Goal: Task Accomplishment & Management: Manage account settings

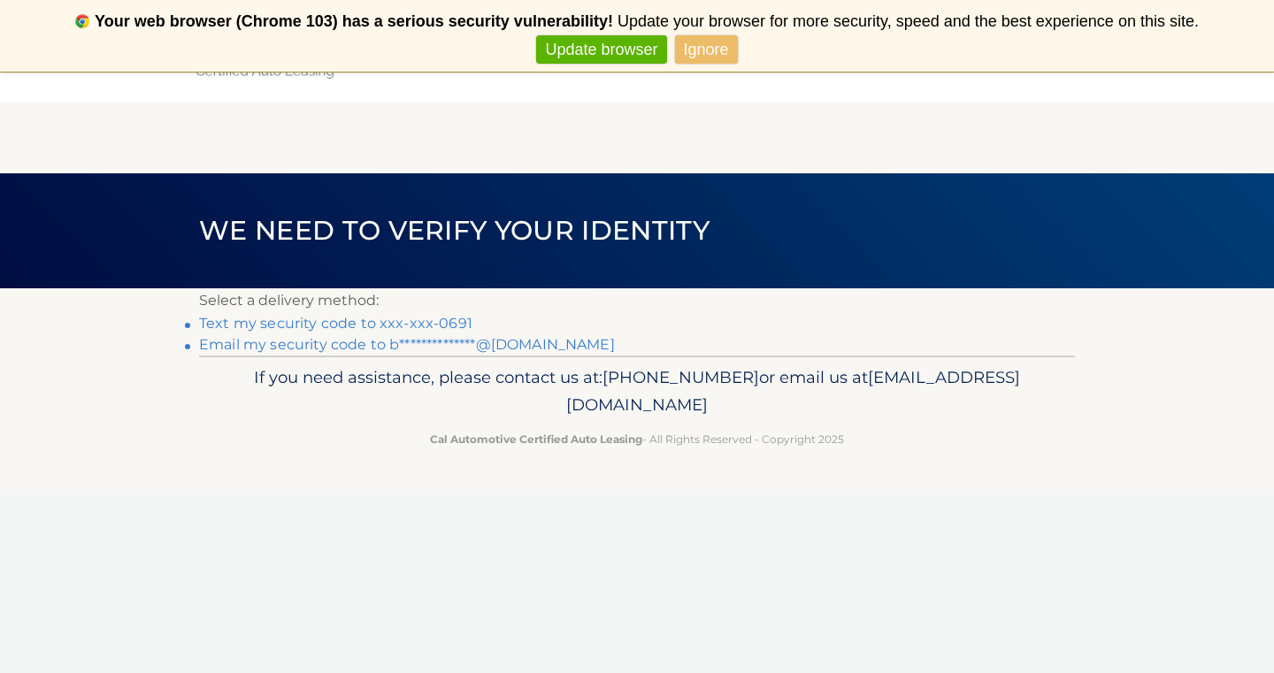
click at [261, 323] on link "Text my security code to xxx-xxx-0691" at bounding box center [335, 323] width 273 height 17
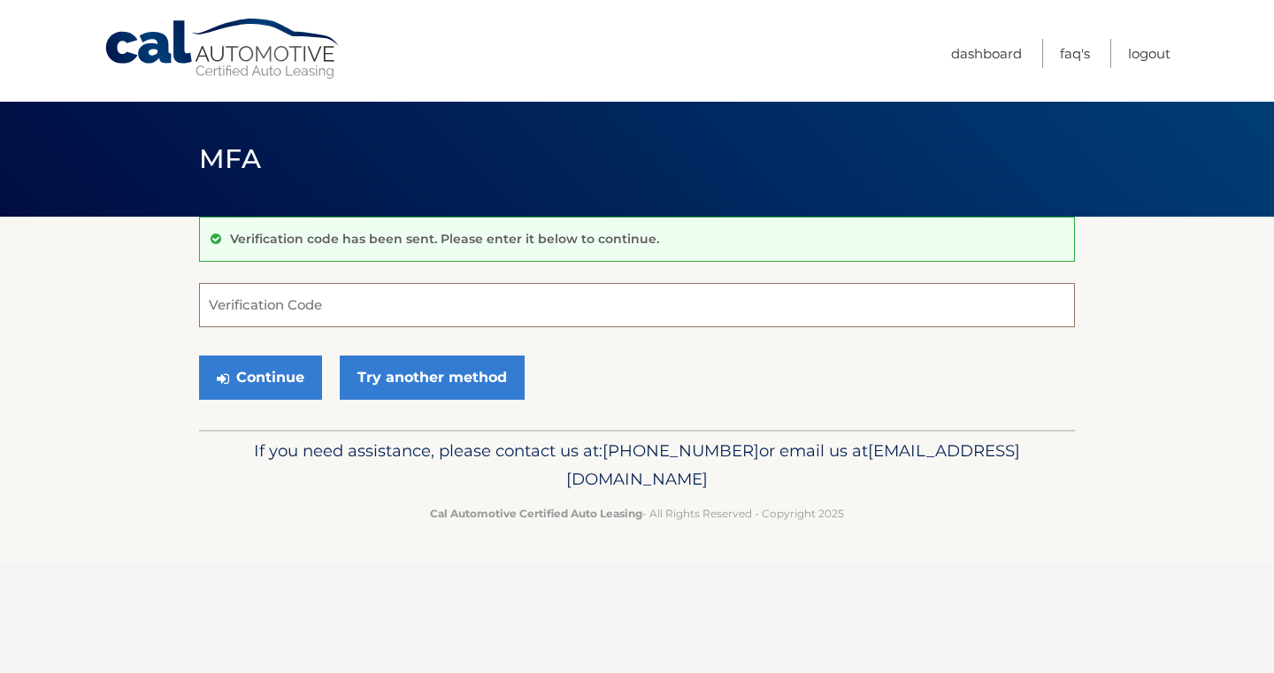
click at [271, 311] on input "Verification Code" at bounding box center [637, 305] width 876 height 44
type input "202979"
click at [285, 383] on button "Continue" at bounding box center [260, 378] width 123 height 44
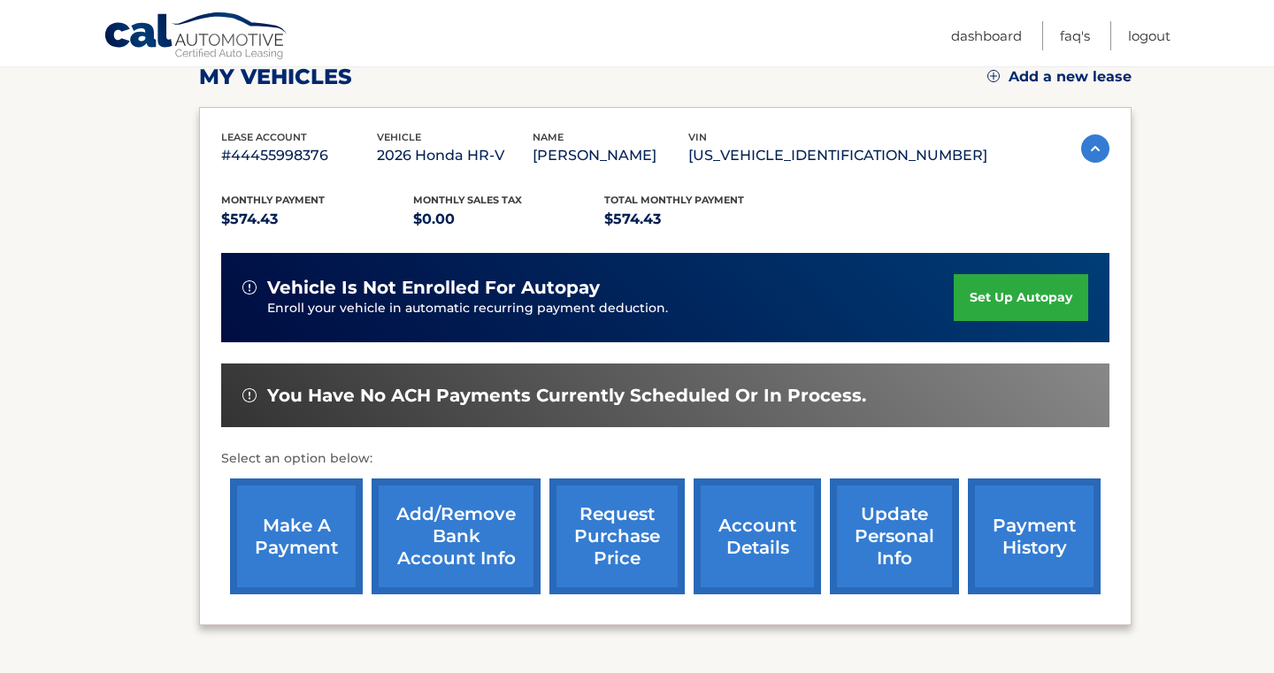
scroll to position [260, 0]
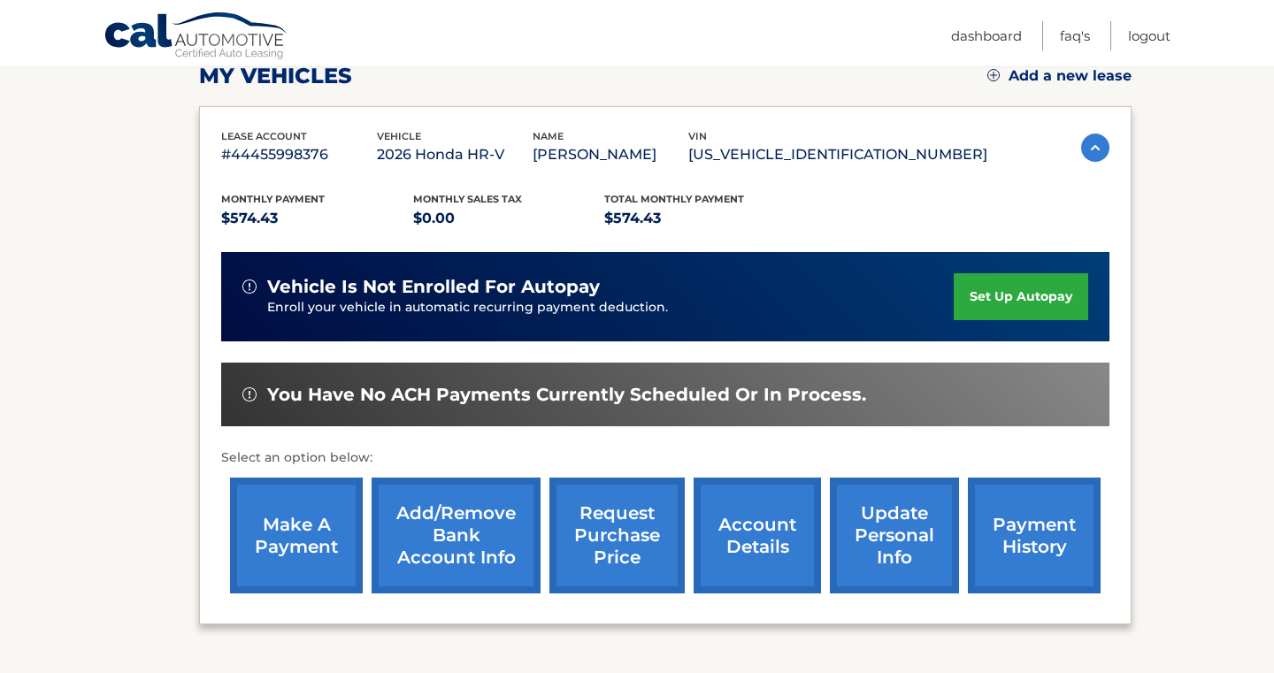
click at [756, 545] on link "account details" at bounding box center [757, 536] width 127 height 116
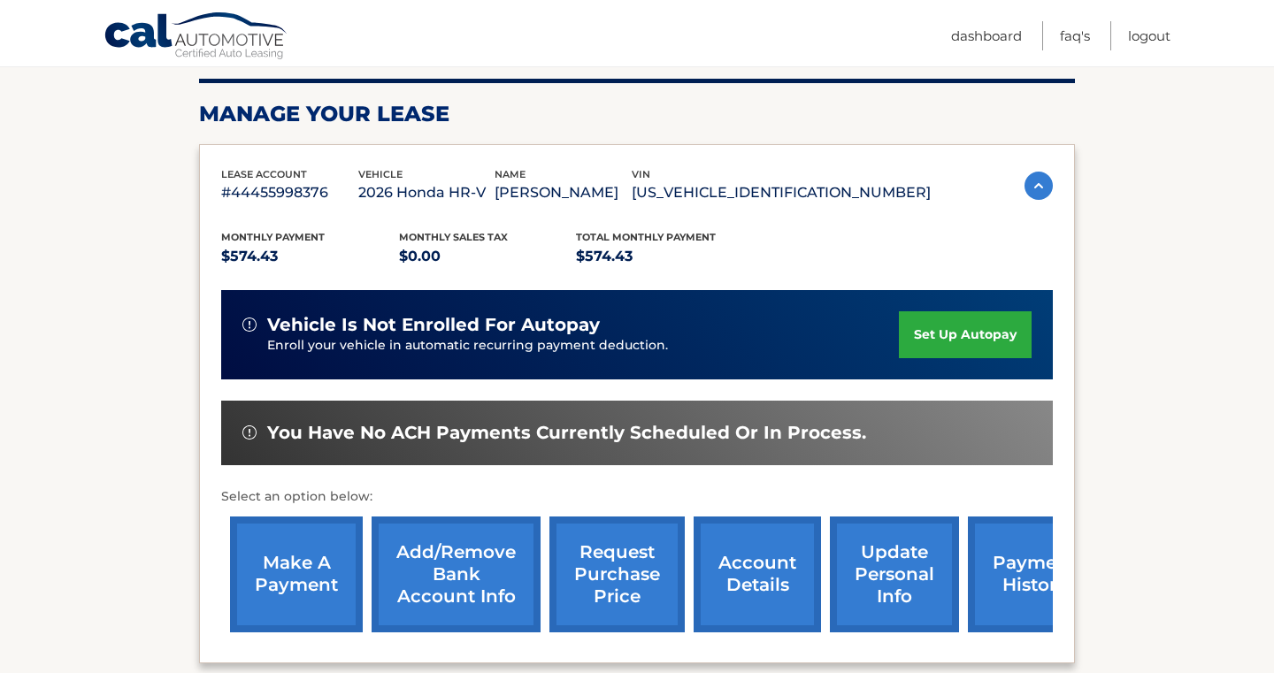
scroll to position [246, 0]
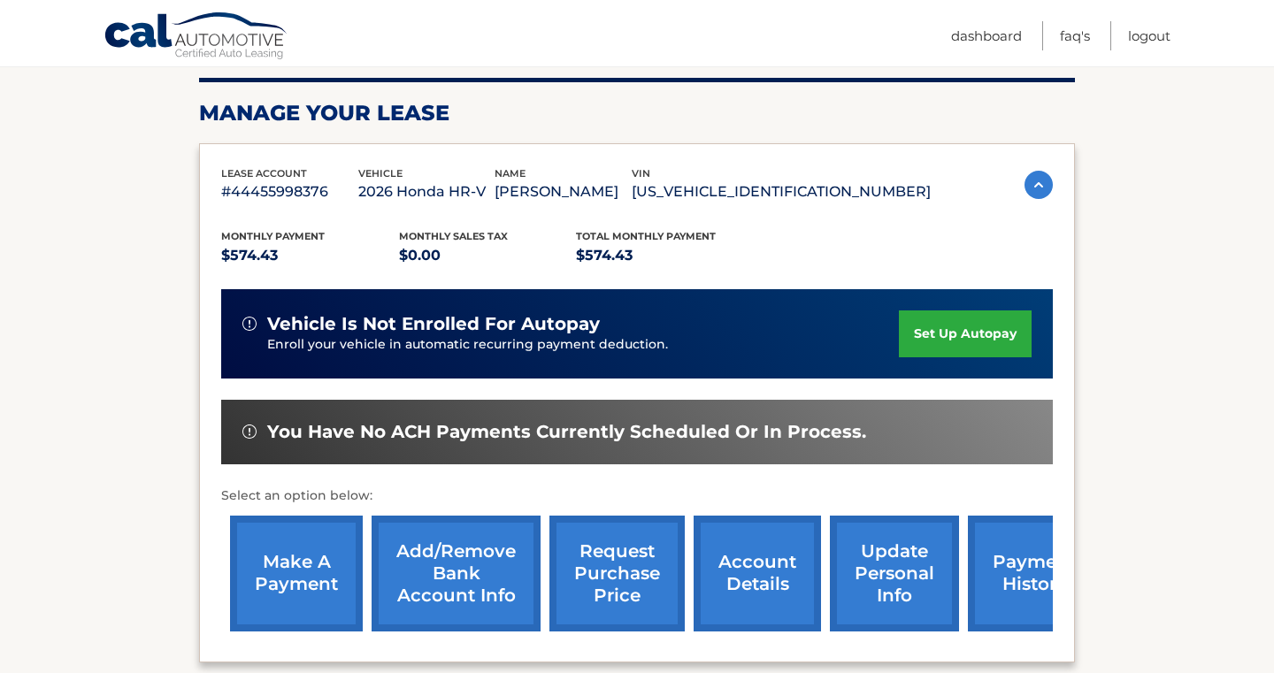
click at [1035, 192] on img at bounding box center [1038, 185] width 28 height 28
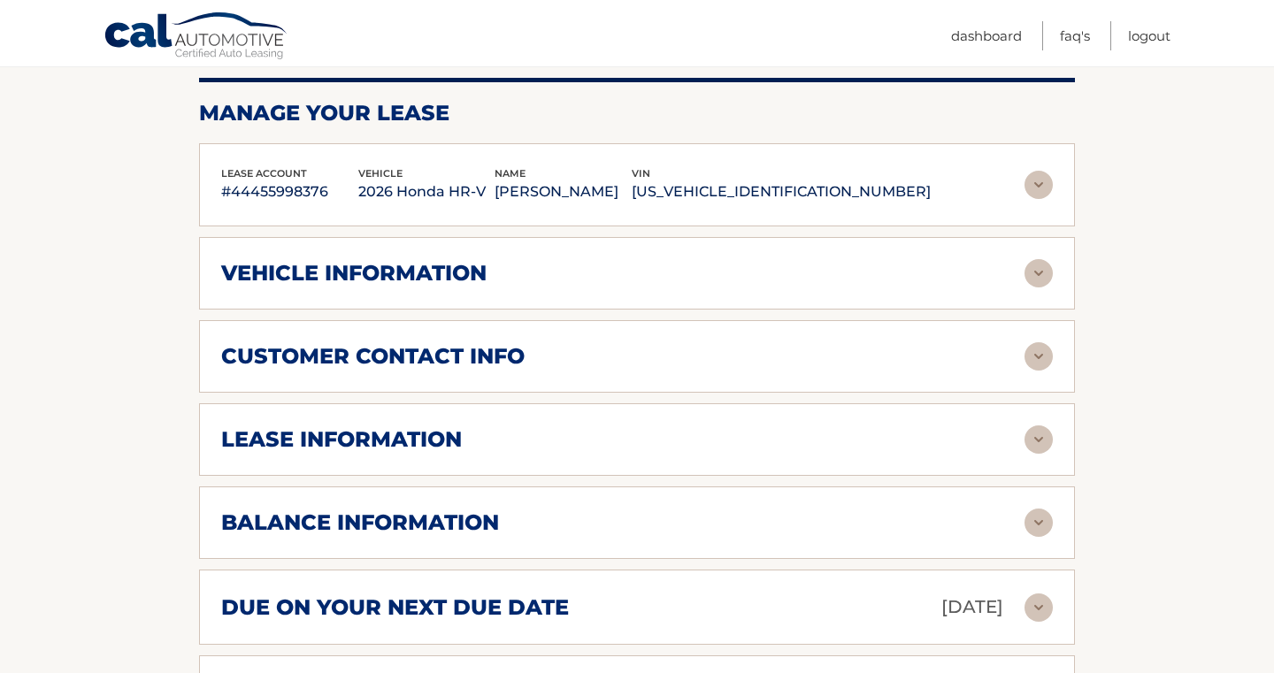
click at [1032, 271] on img at bounding box center [1038, 273] width 28 height 28
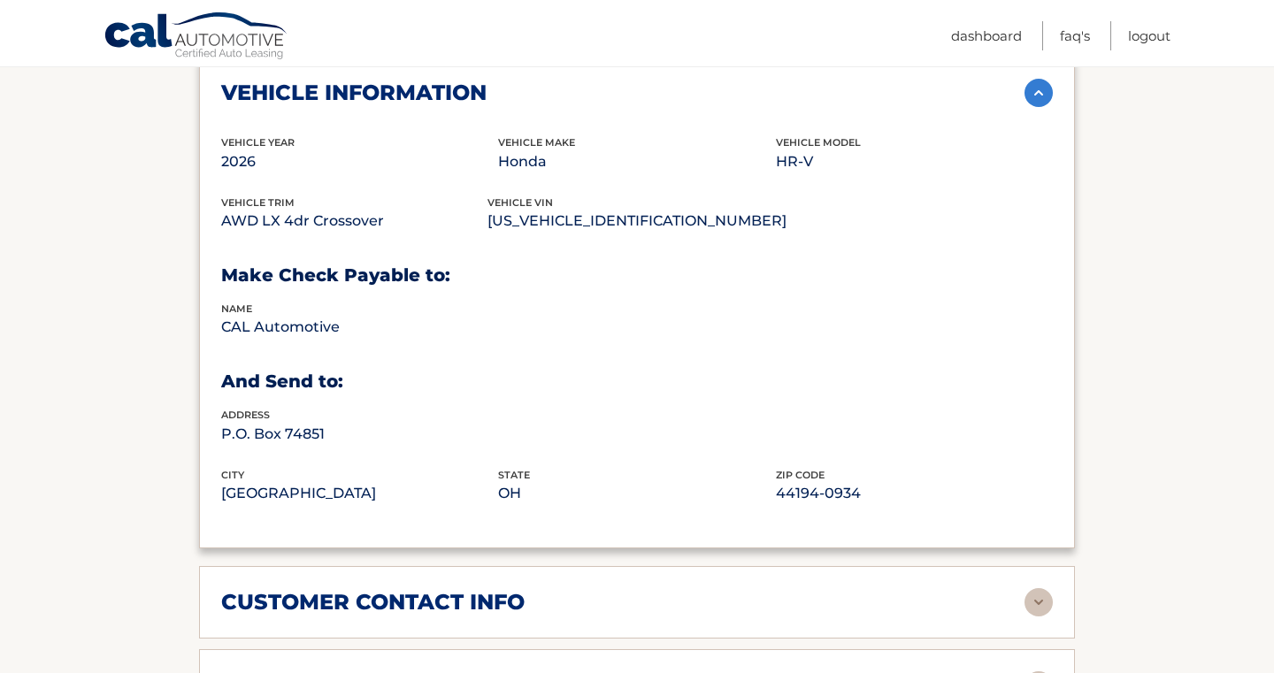
scroll to position [581, 0]
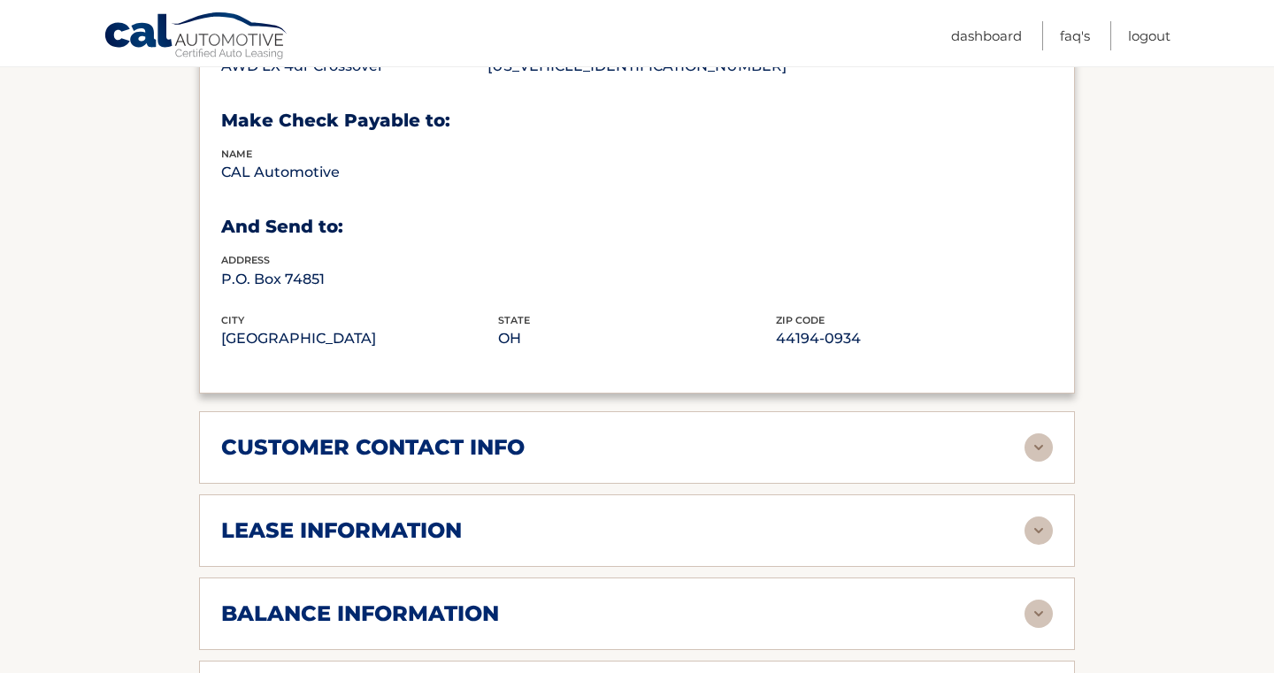
click at [1031, 451] on img at bounding box center [1038, 447] width 28 height 28
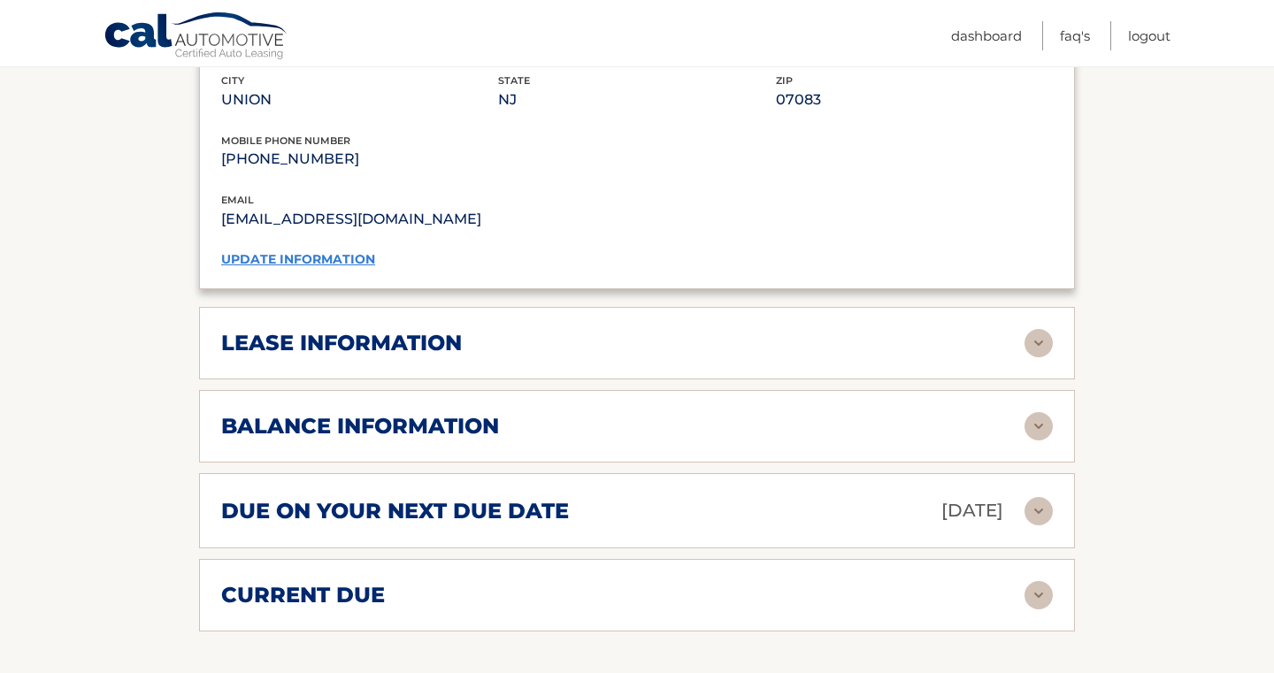
scroll to position [1121, 0]
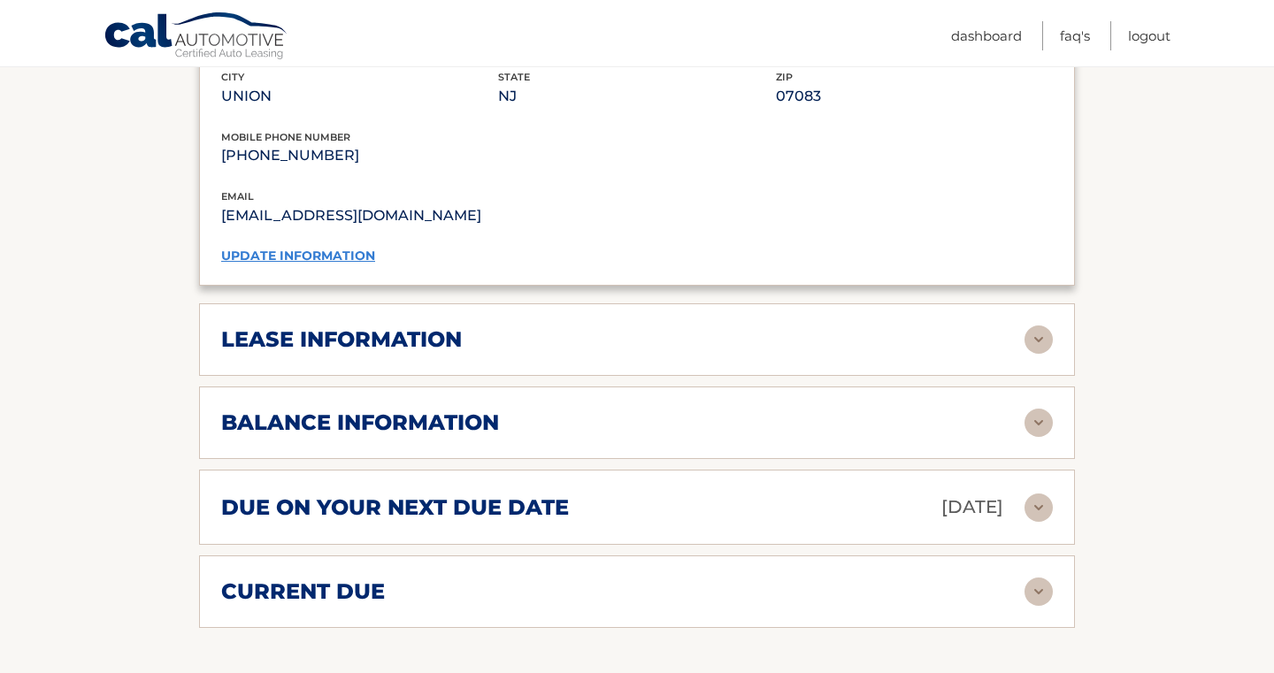
click at [846, 517] on div "due on your next due date Oct 14, 2025" at bounding box center [622, 507] width 803 height 31
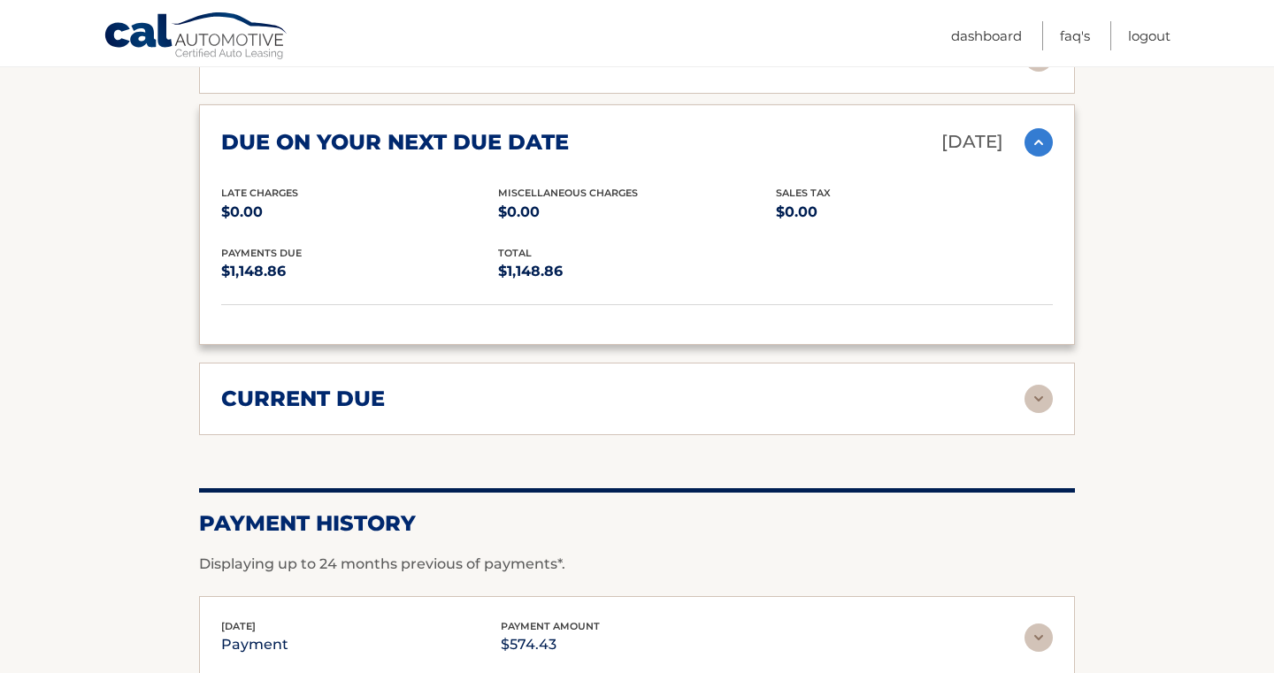
scroll to position [1490, 0]
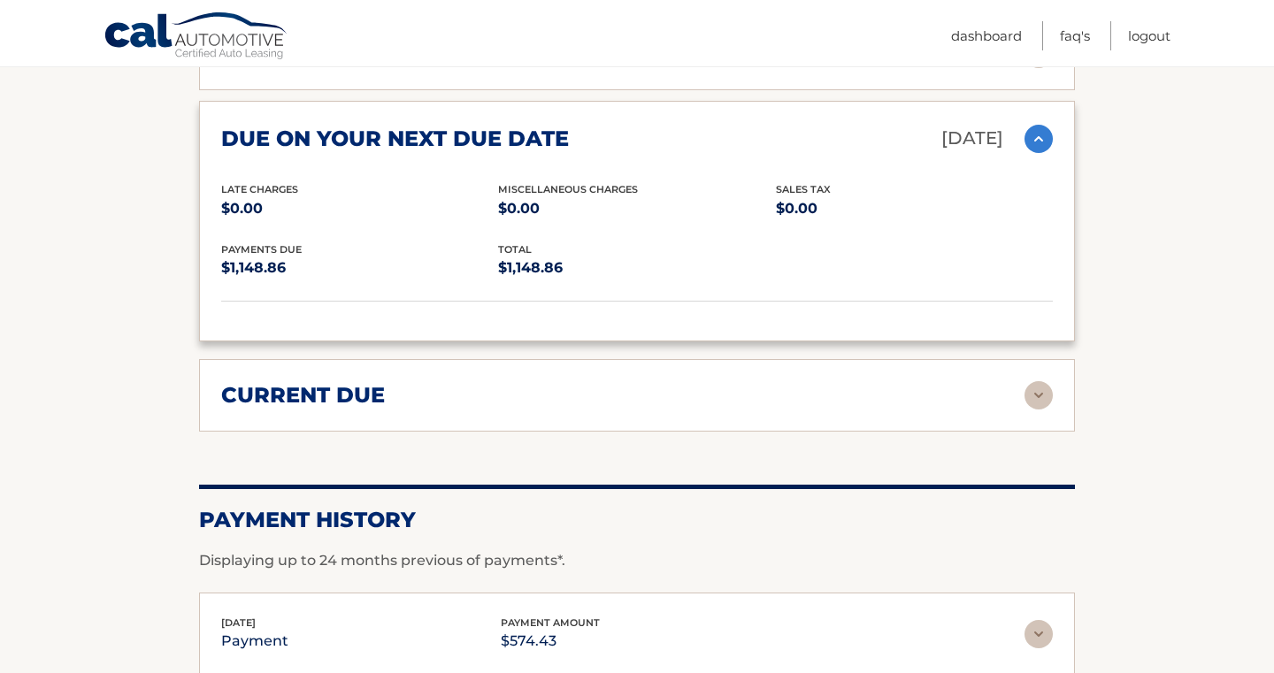
click at [888, 410] on div "current due" at bounding box center [637, 395] width 832 height 28
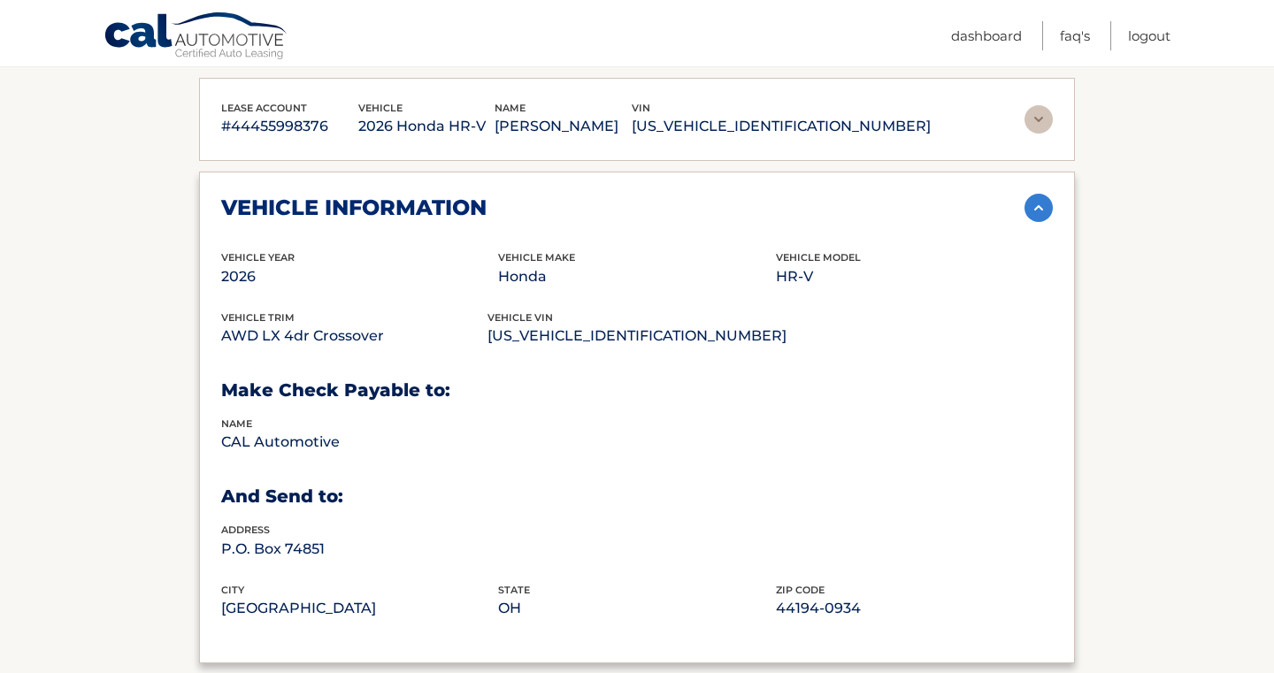
scroll to position [0, 0]
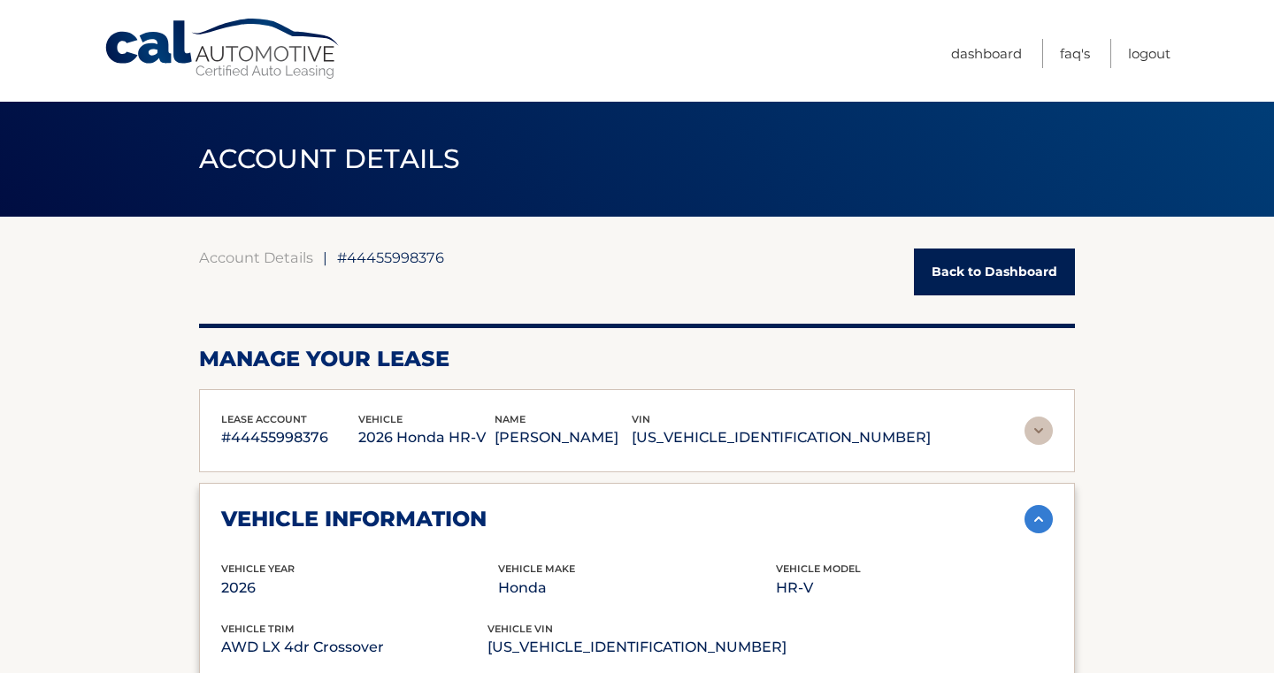
click at [973, 280] on link "Back to Dashboard" at bounding box center [994, 272] width 161 height 47
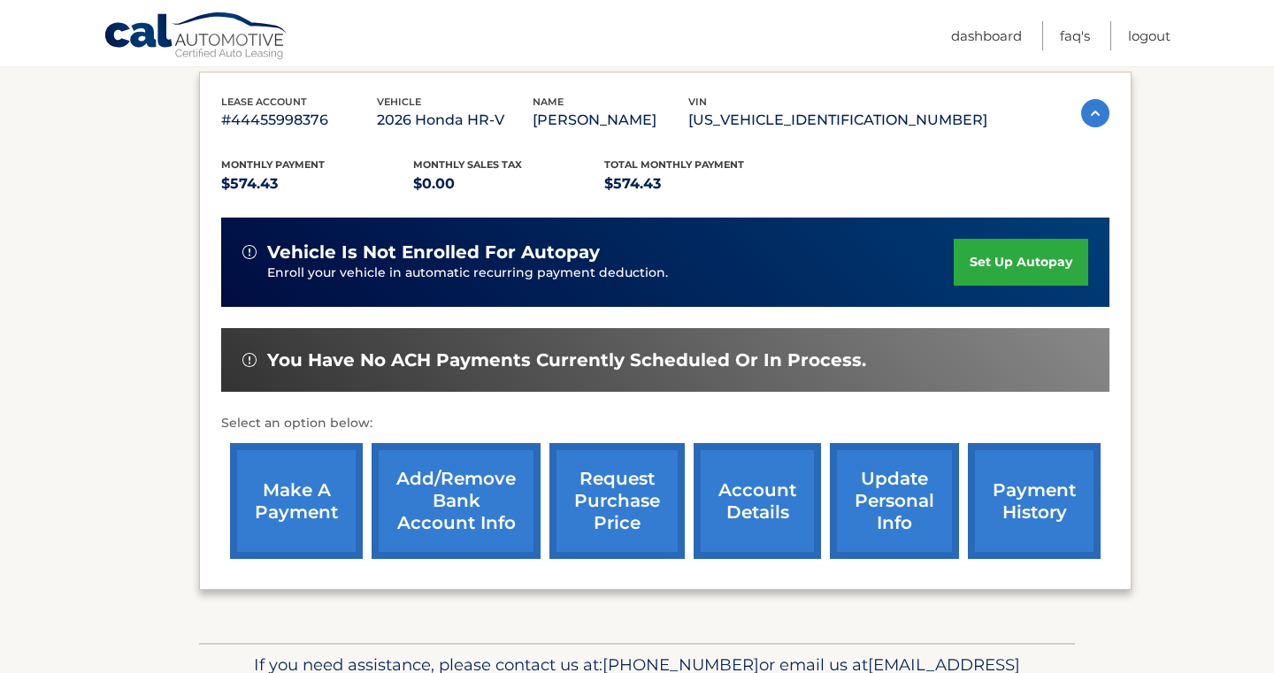
scroll to position [399, 0]
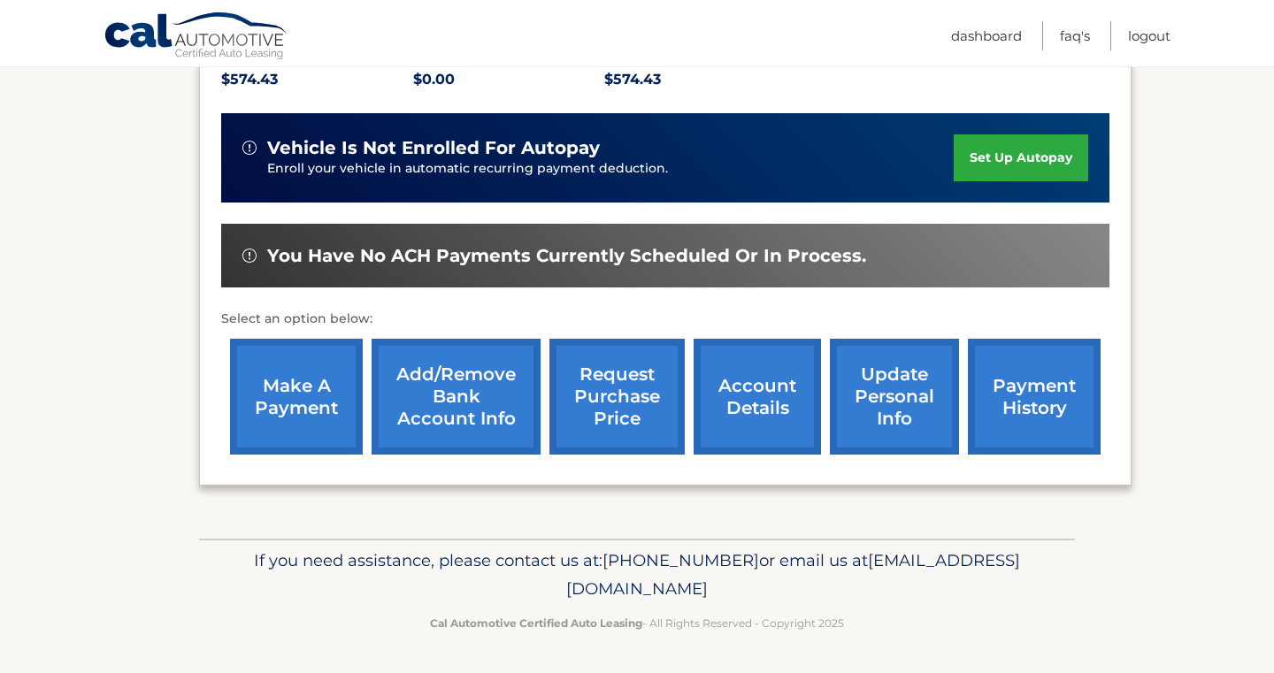
click at [303, 407] on link "make a payment" at bounding box center [296, 397] width 133 height 116
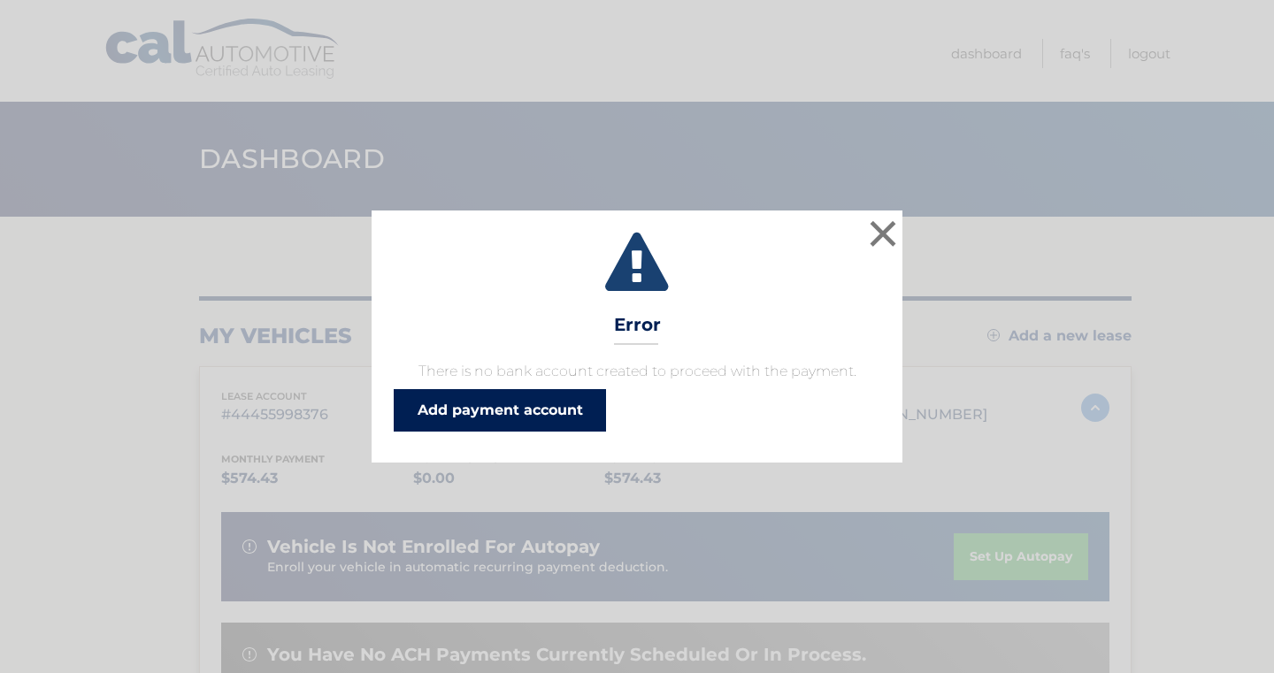
click at [502, 402] on link "Add payment account" at bounding box center [500, 410] width 212 height 42
click at [892, 228] on button "×" at bounding box center [882, 233] width 35 height 35
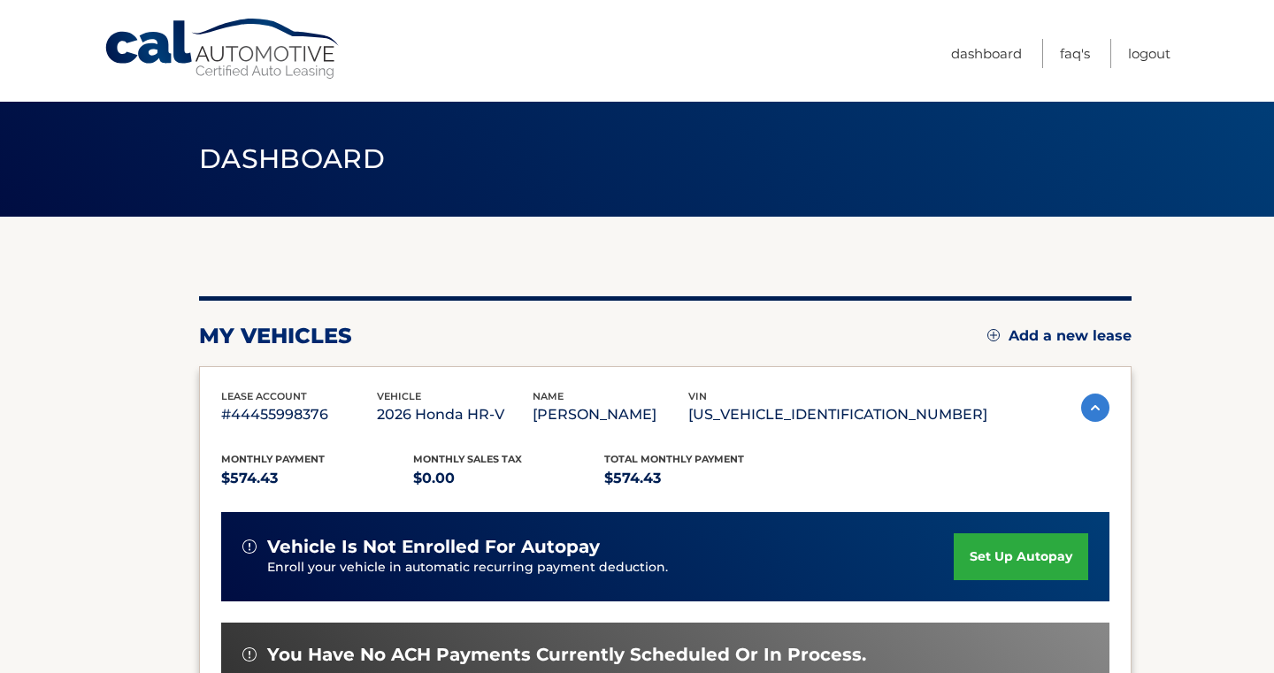
click at [280, 151] on span "Dashboard" at bounding box center [292, 158] width 186 height 33
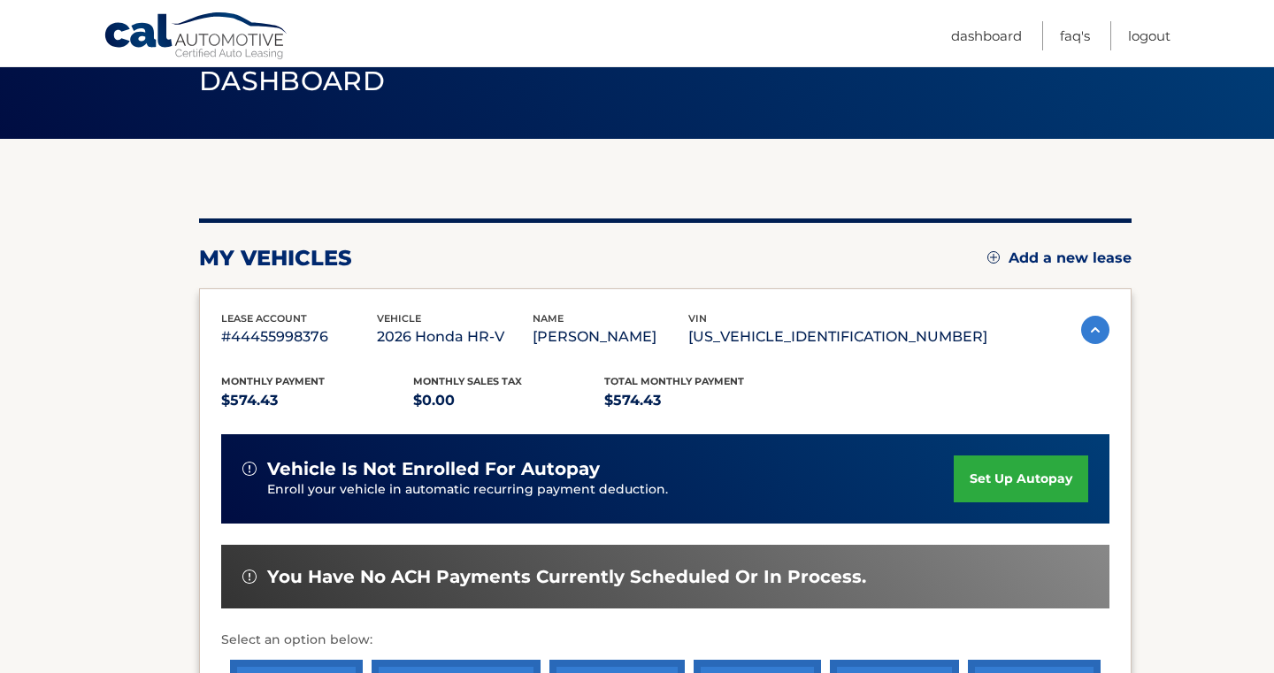
scroll to position [273, 0]
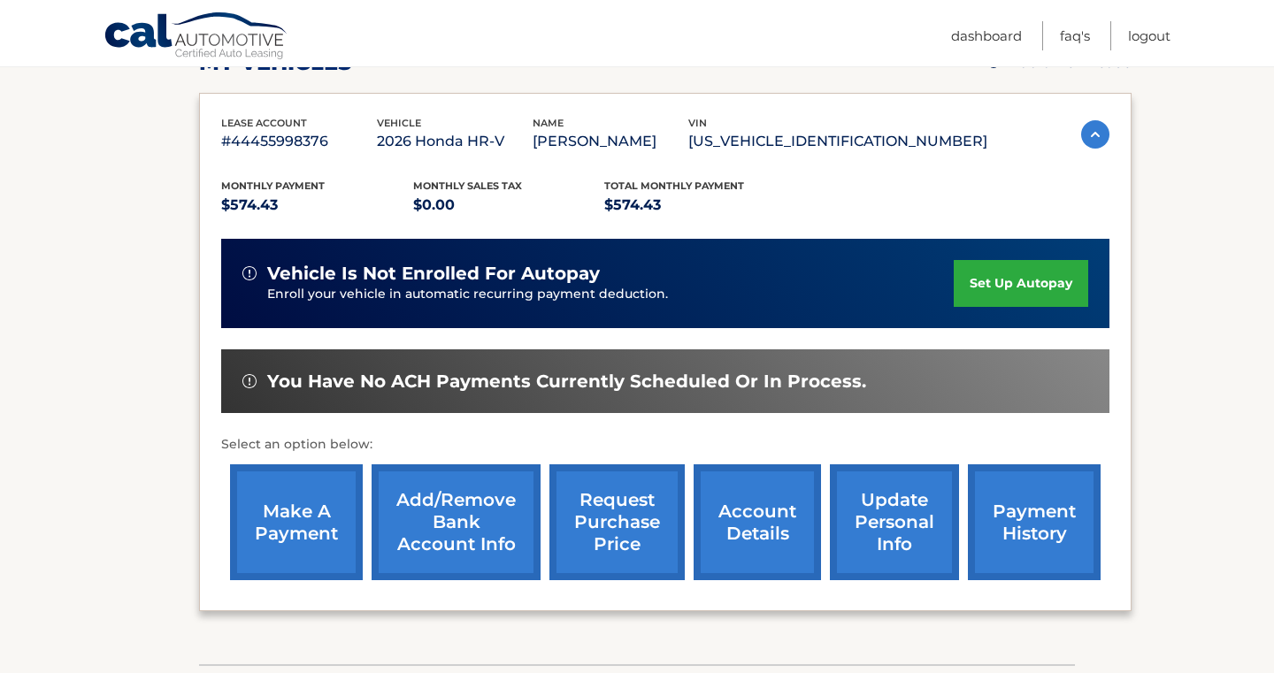
click at [1054, 280] on link "set up autopay" at bounding box center [1021, 283] width 134 height 47
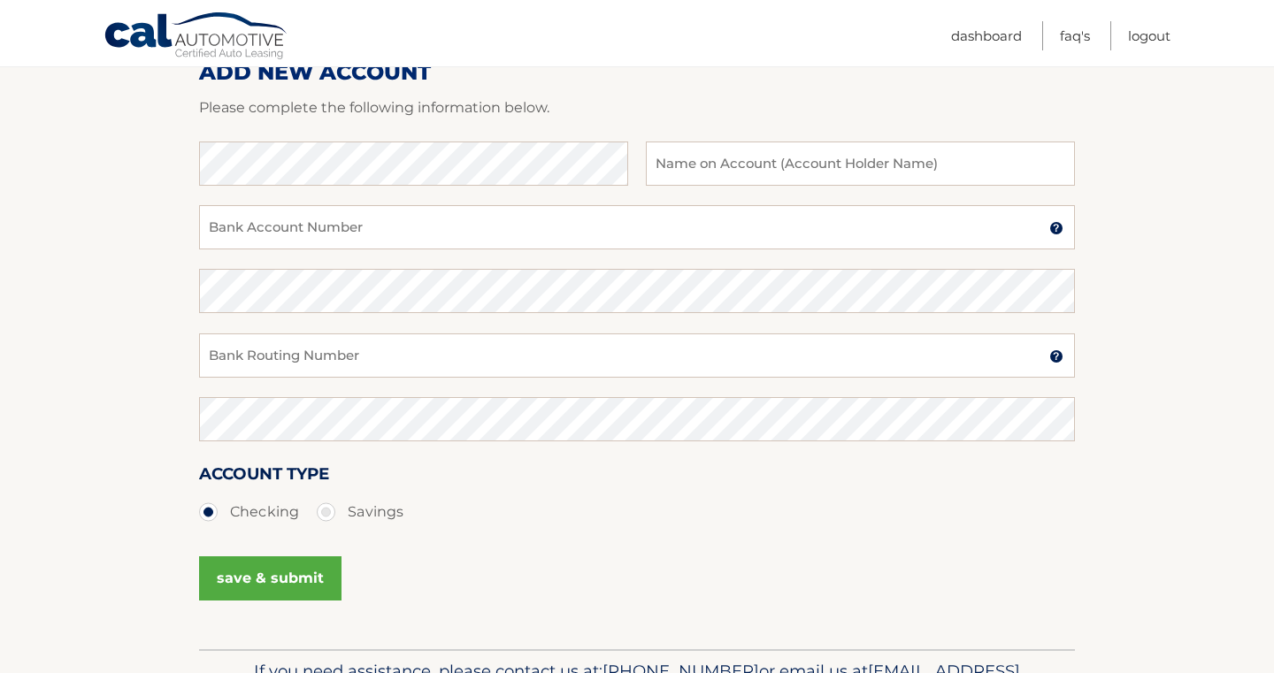
scroll to position [238, 0]
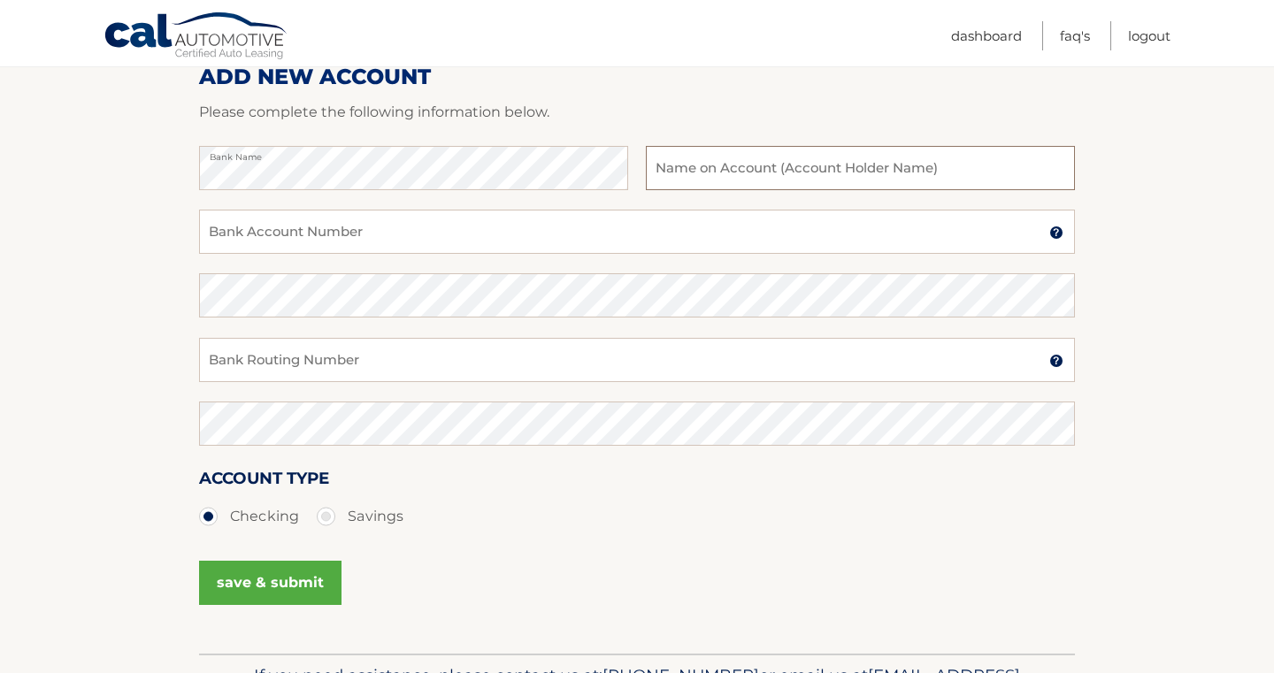
click at [773, 163] on input "text" at bounding box center [860, 168] width 429 height 44
type input "Beatriz Lopez"
click at [465, 231] on input "Bank Account Number" at bounding box center [637, 232] width 876 height 44
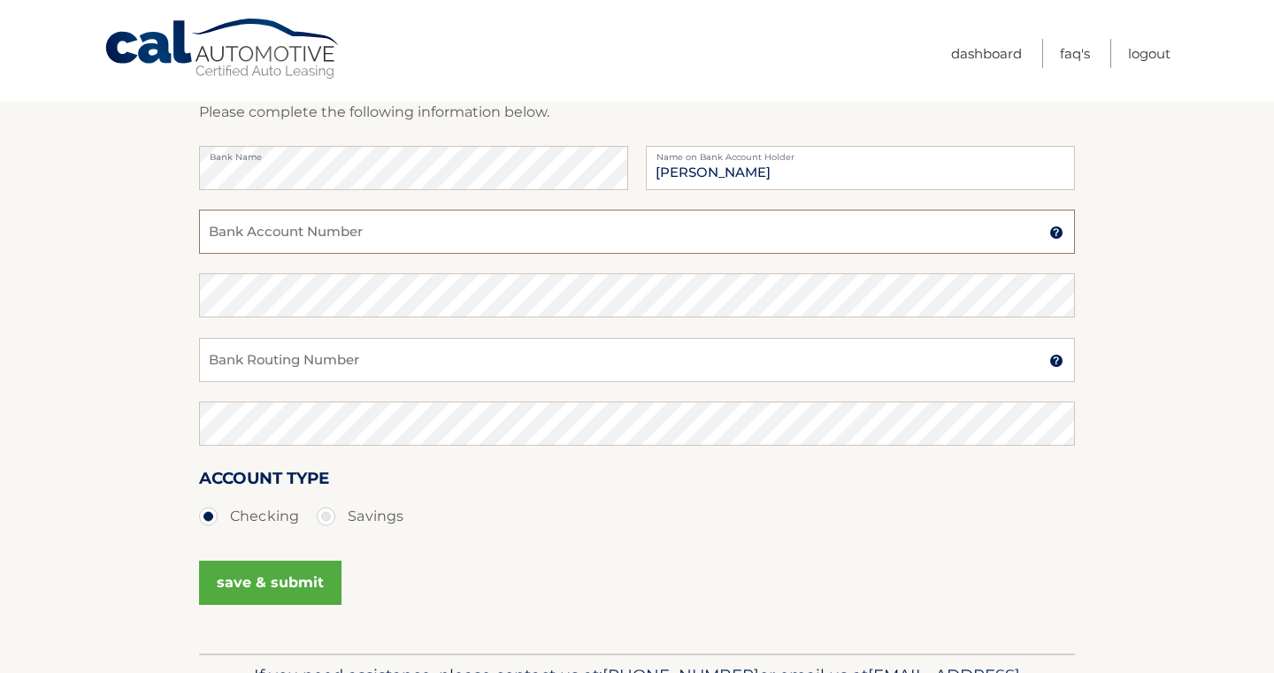
scroll to position [0, 0]
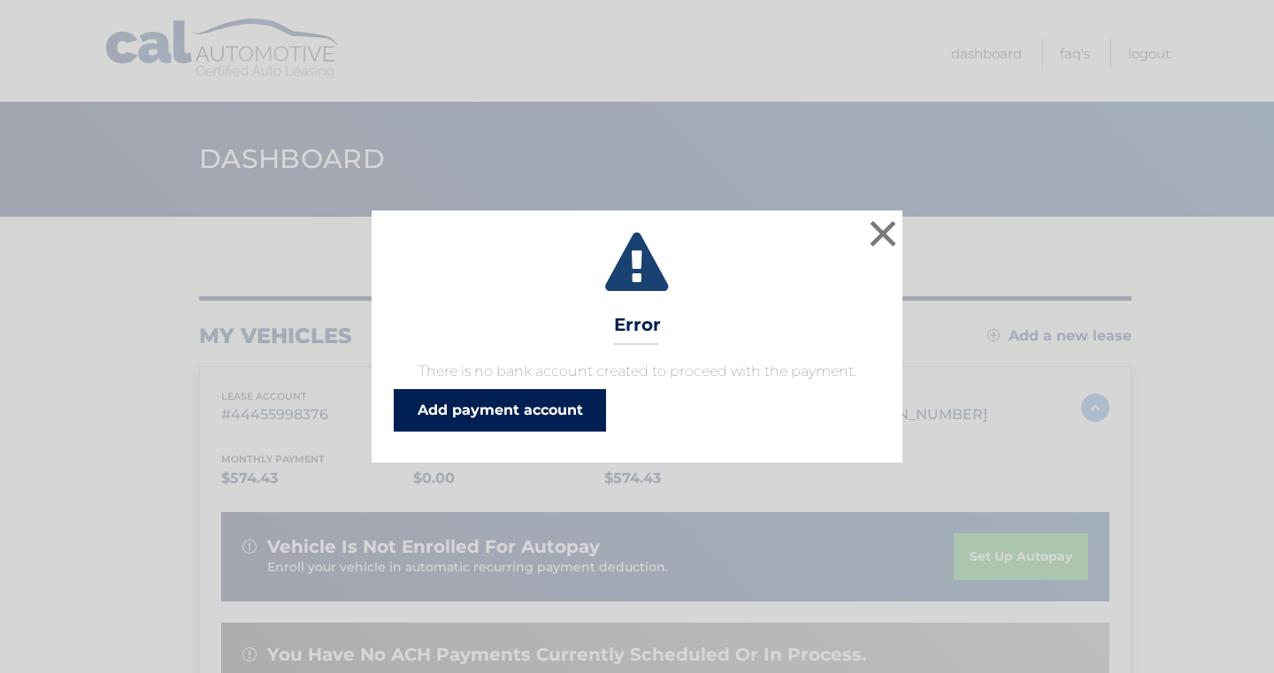
click at [513, 428] on link "Add payment account" at bounding box center [500, 410] width 212 height 42
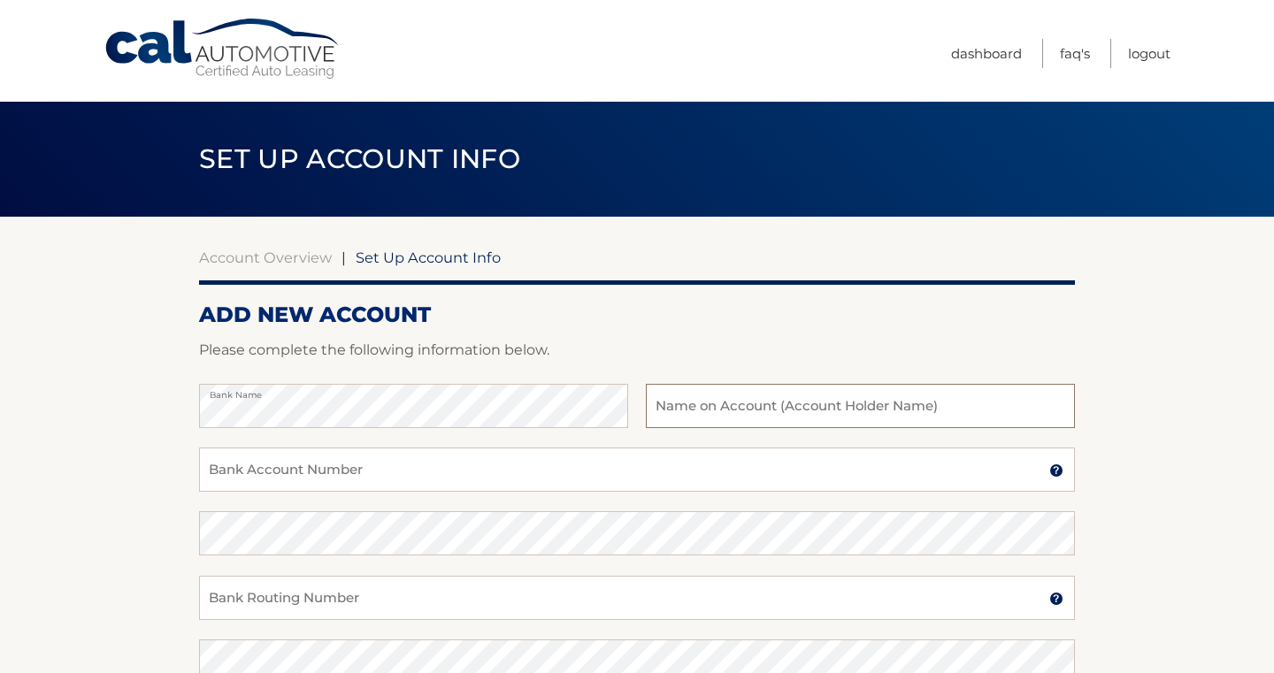
click at [795, 408] on input "text" at bounding box center [860, 406] width 429 height 44
type input "[PERSON_NAME]"
click at [461, 488] on input "Bank Account Number" at bounding box center [637, 470] width 876 height 44
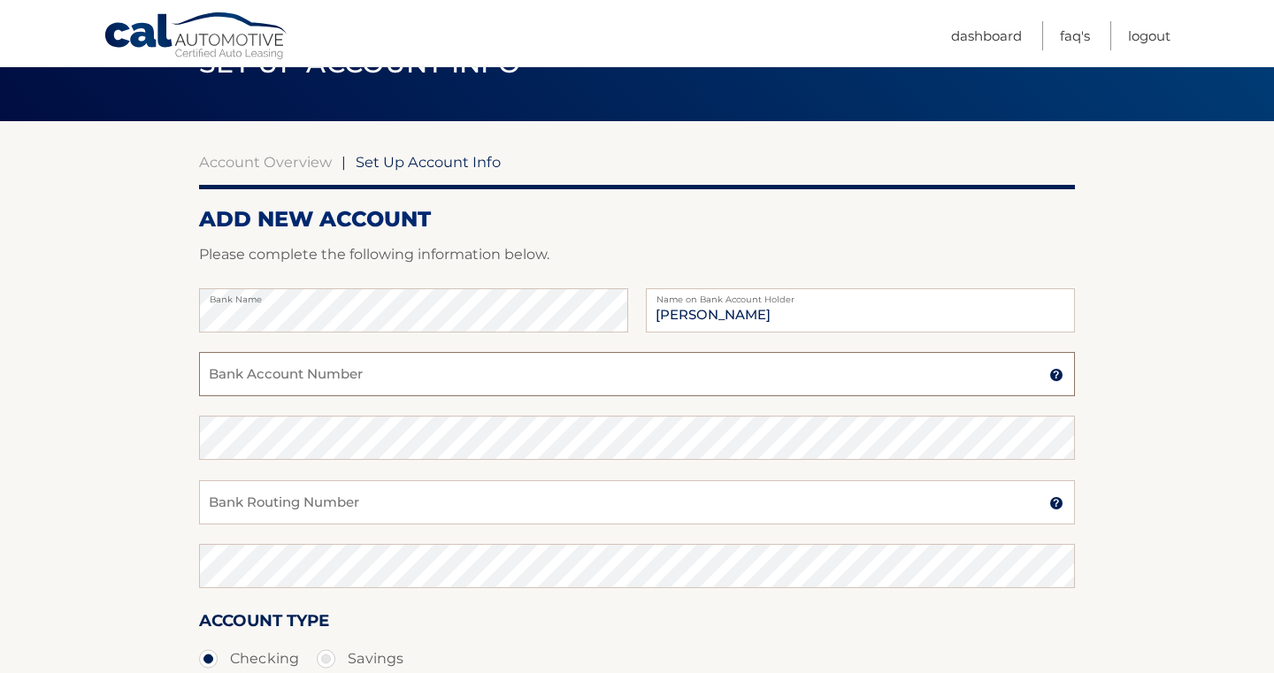
scroll to position [84, 0]
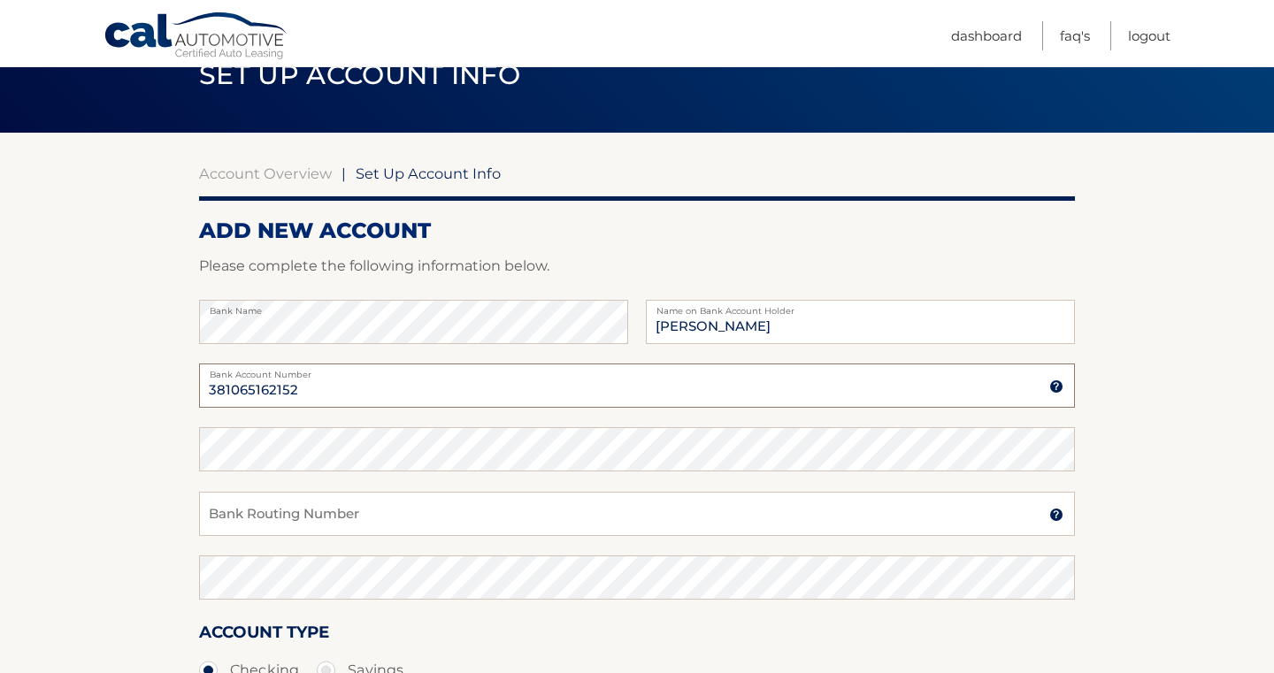
type input "381065162152"
click at [258, 504] on input "Bank Routing Number" at bounding box center [637, 514] width 876 height 44
type input "021200339"
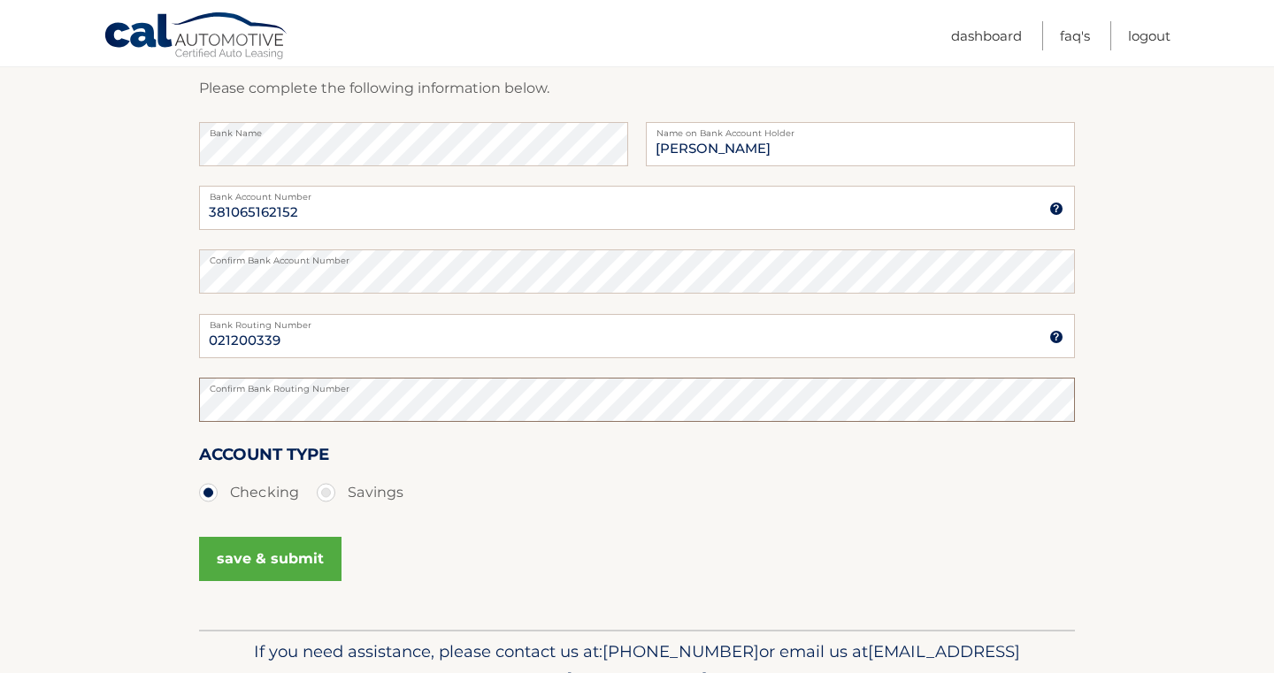
scroll to position [264, 0]
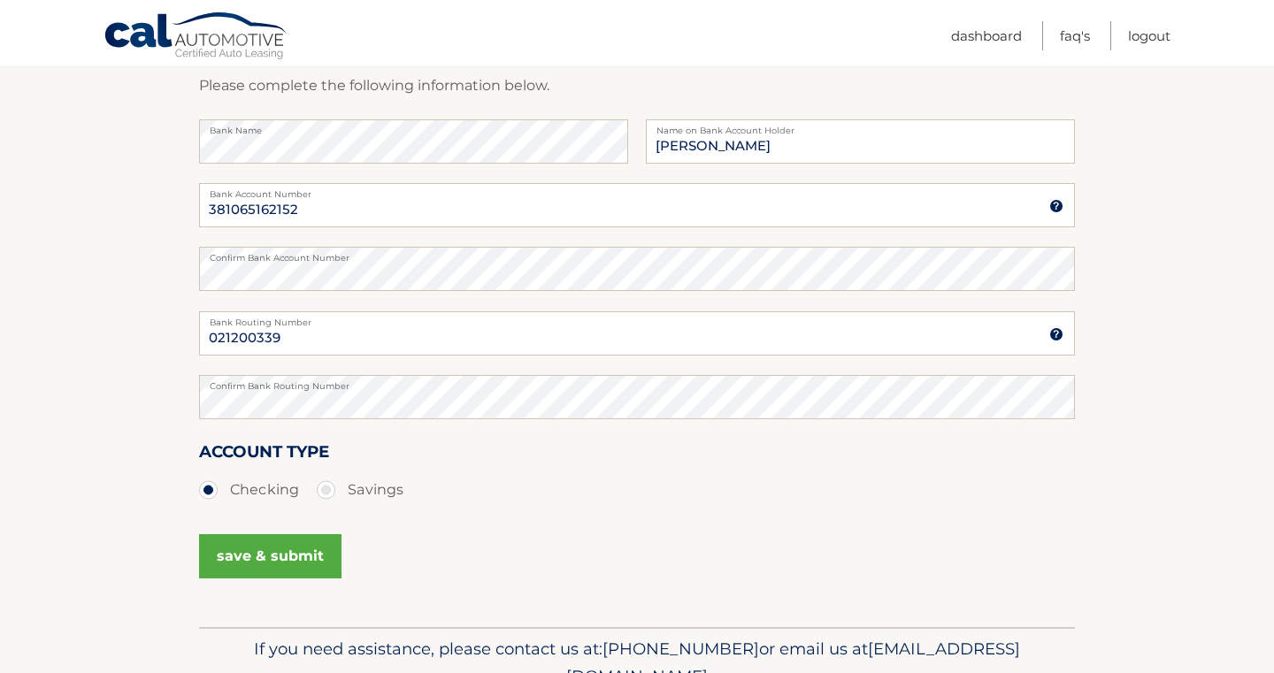
click at [260, 555] on button "save & submit" at bounding box center [270, 556] width 142 height 44
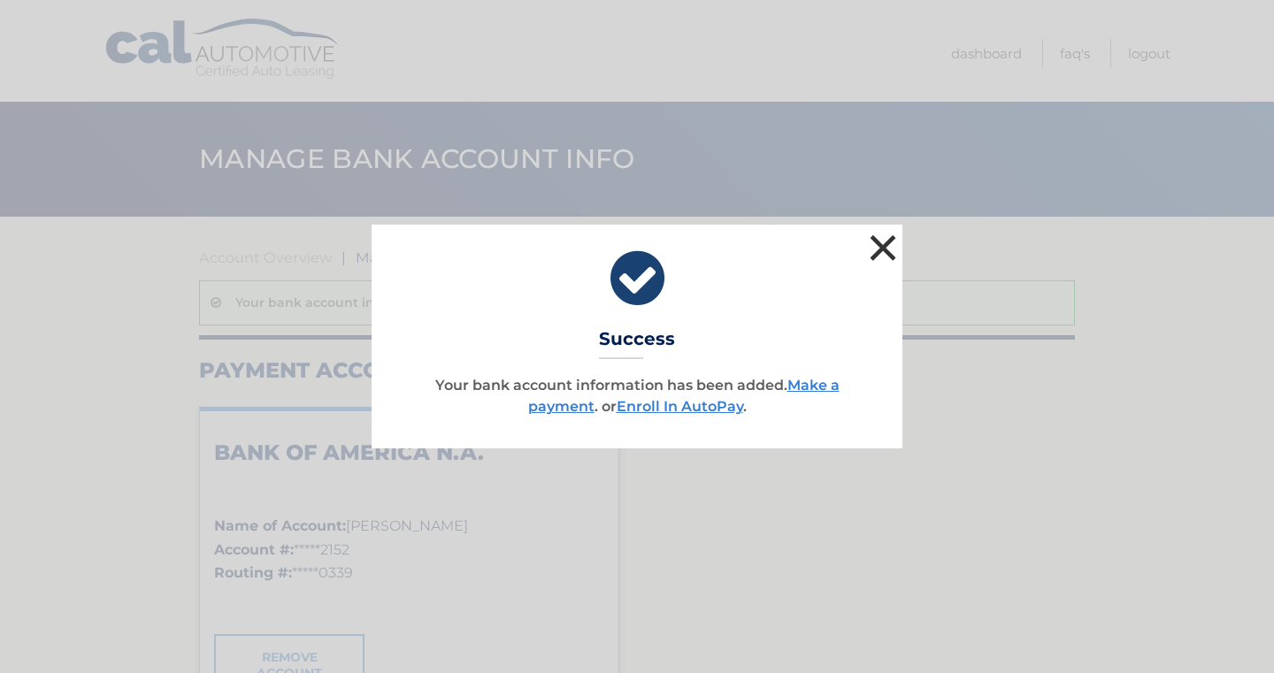
click at [888, 241] on button "×" at bounding box center [882, 247] width 35 height 35
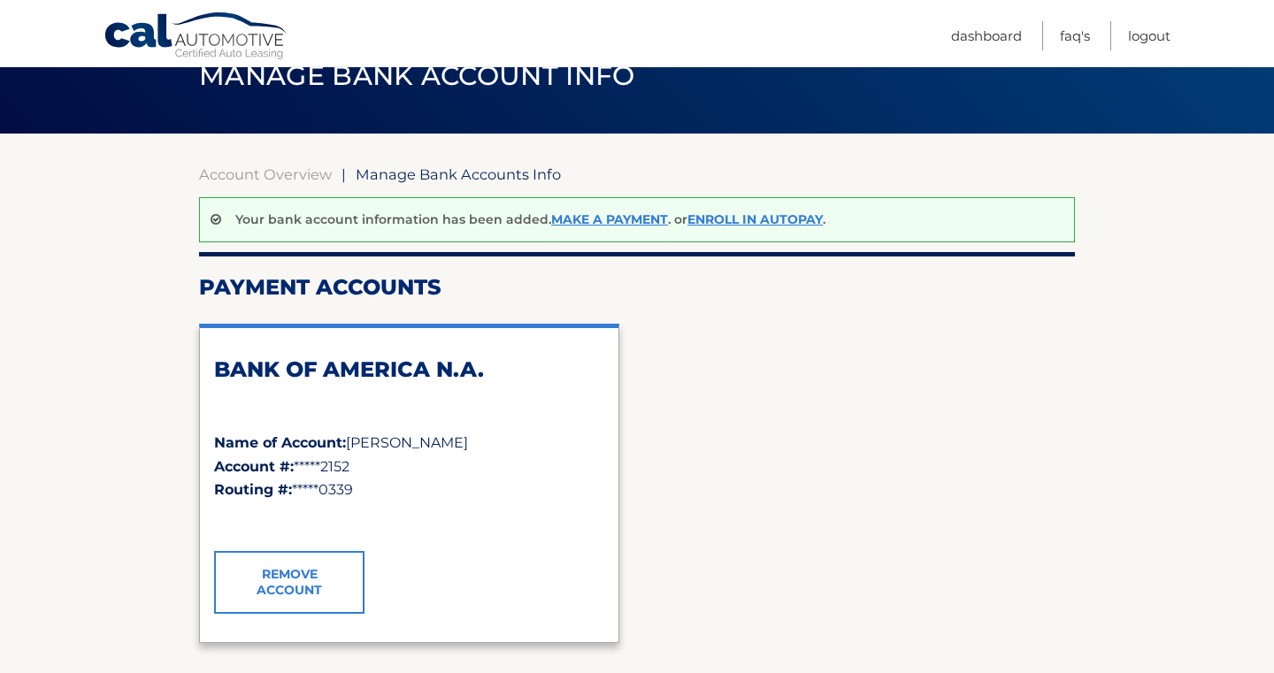
scroll to position [85, 0]
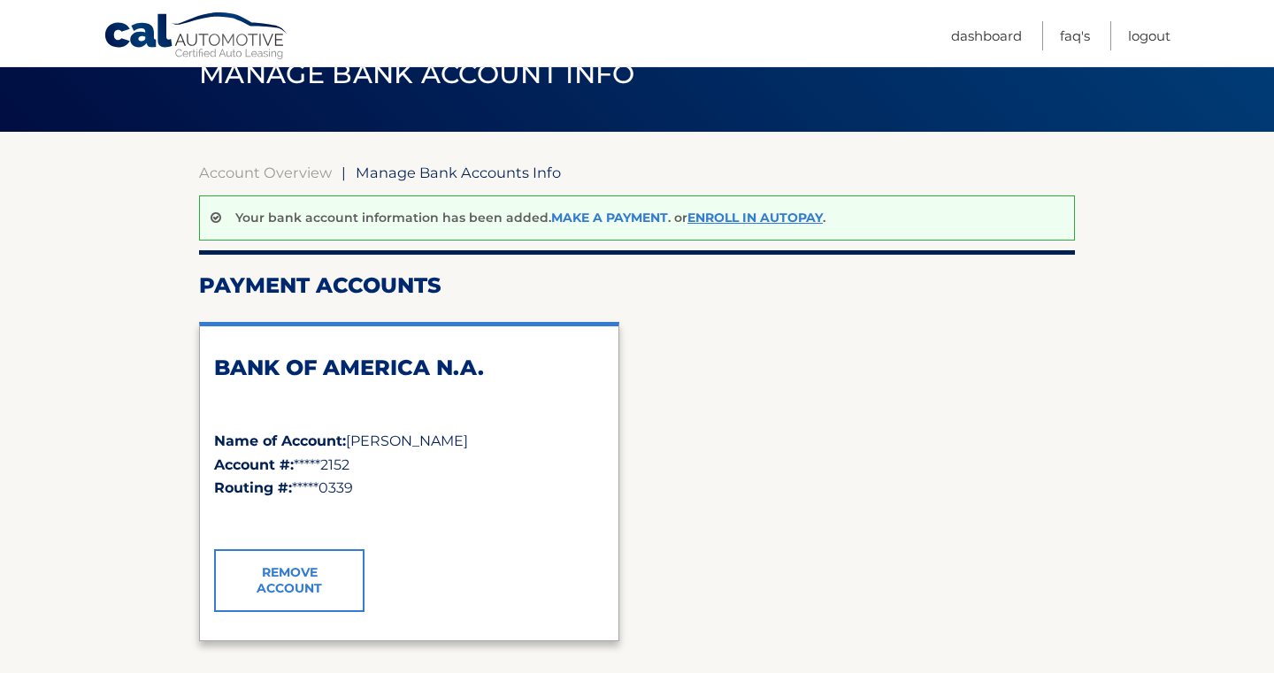
click at [597, 217] on link "Make a payment" at bounding box center [609, 218] width 117 height 16
click at [715, 215] on link "Enroll In AutoPay" at bounding box center [754, 218] width 135 height 16
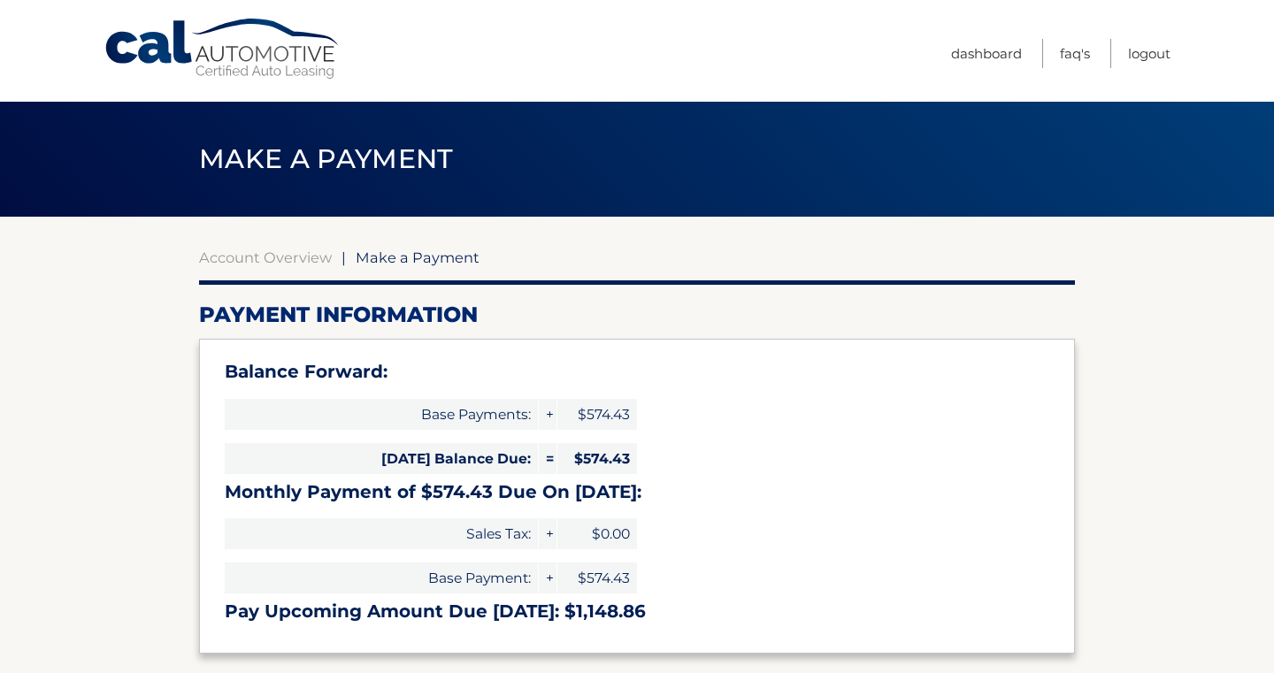
select select "ZWNmMjBhM2MtODk5NS00NTFjLThmMDItNGVhZTBjOTZmMWEy"
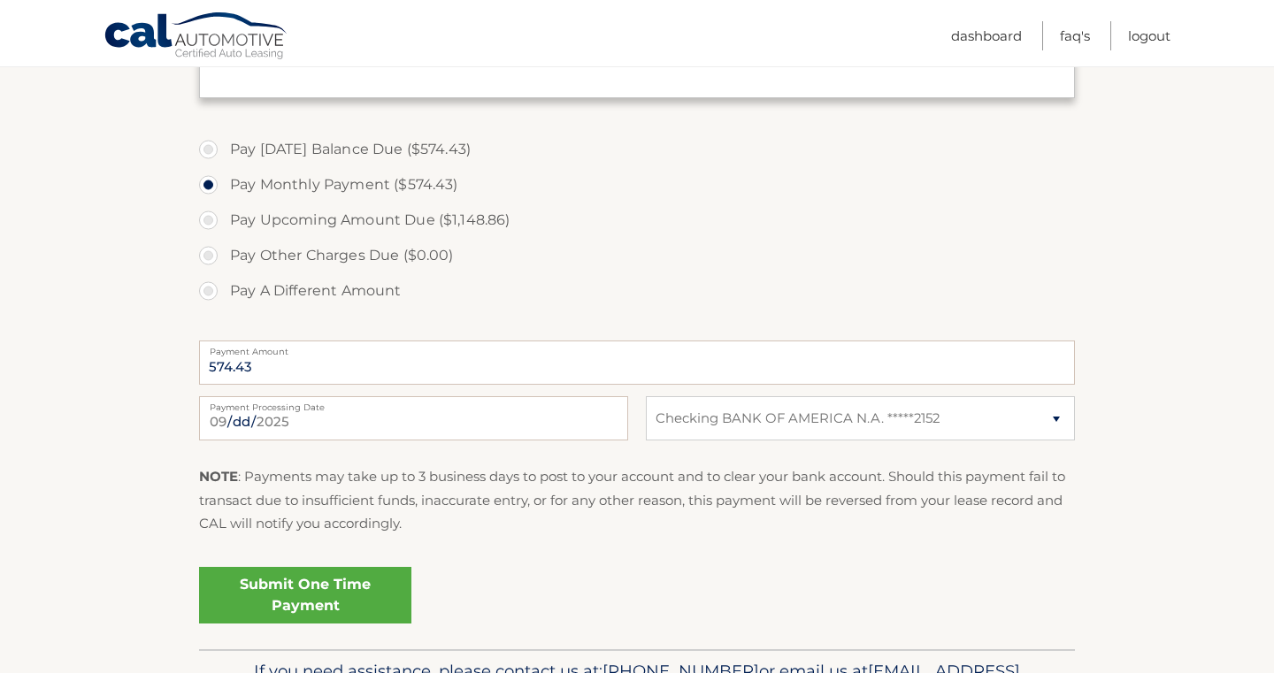
scroll to position [570, 0]
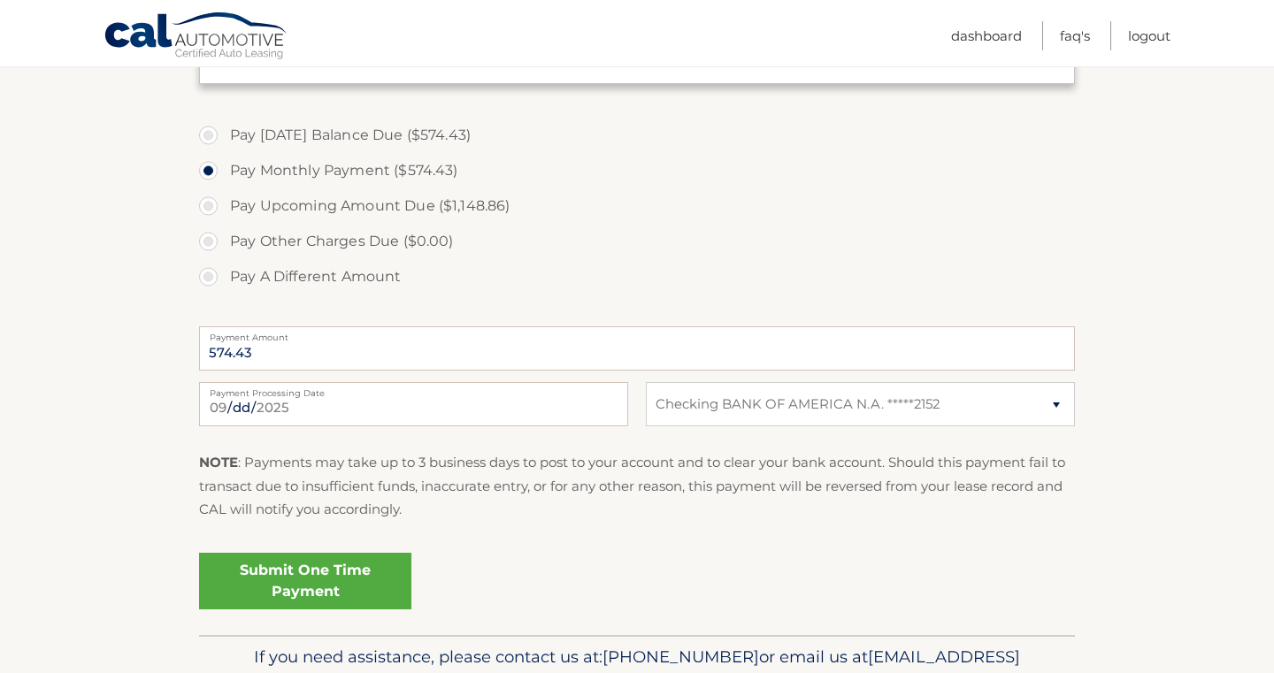
click at [207, 130] on label "Pay Today's Balance Due ($574.43)" at bounding box center [637, 135] width 876 height 35
click at [207, 130] on input "Pay Today's Balance Due ($574.43)" at bounding box center [215, 132] width 18 height 28
radio input "true"
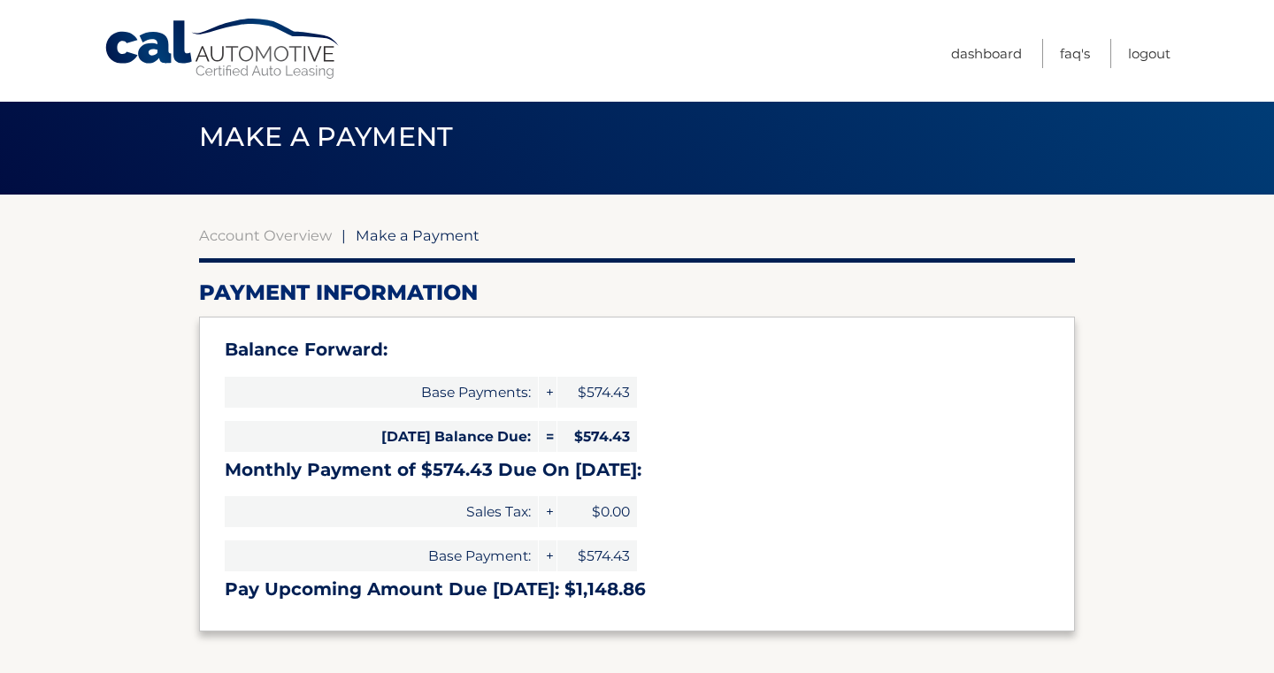
scroll to position [19, 0]
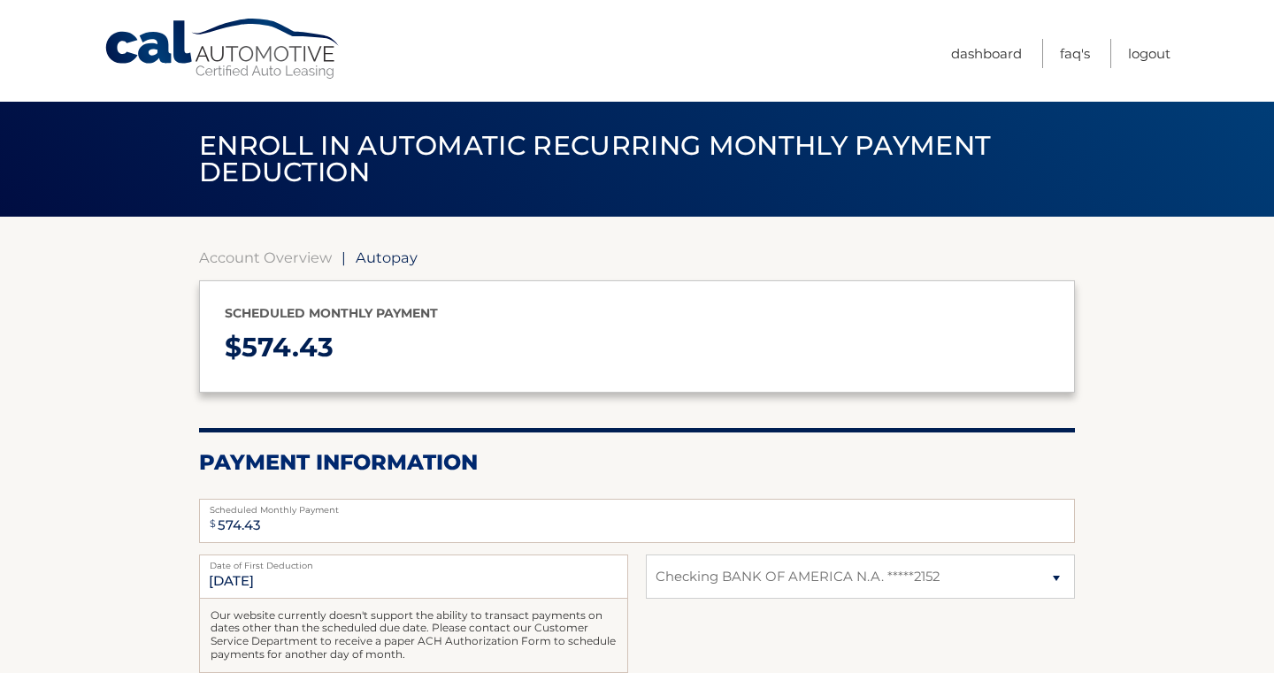
select select "ZWNmMjBhM2MtODk5NS00NTFjLThmMDItNGVhZTBjOTZmMWEy"
click at [225, 263] on link "Account Overview" at bounding box center [265, 258] width 133 height 18
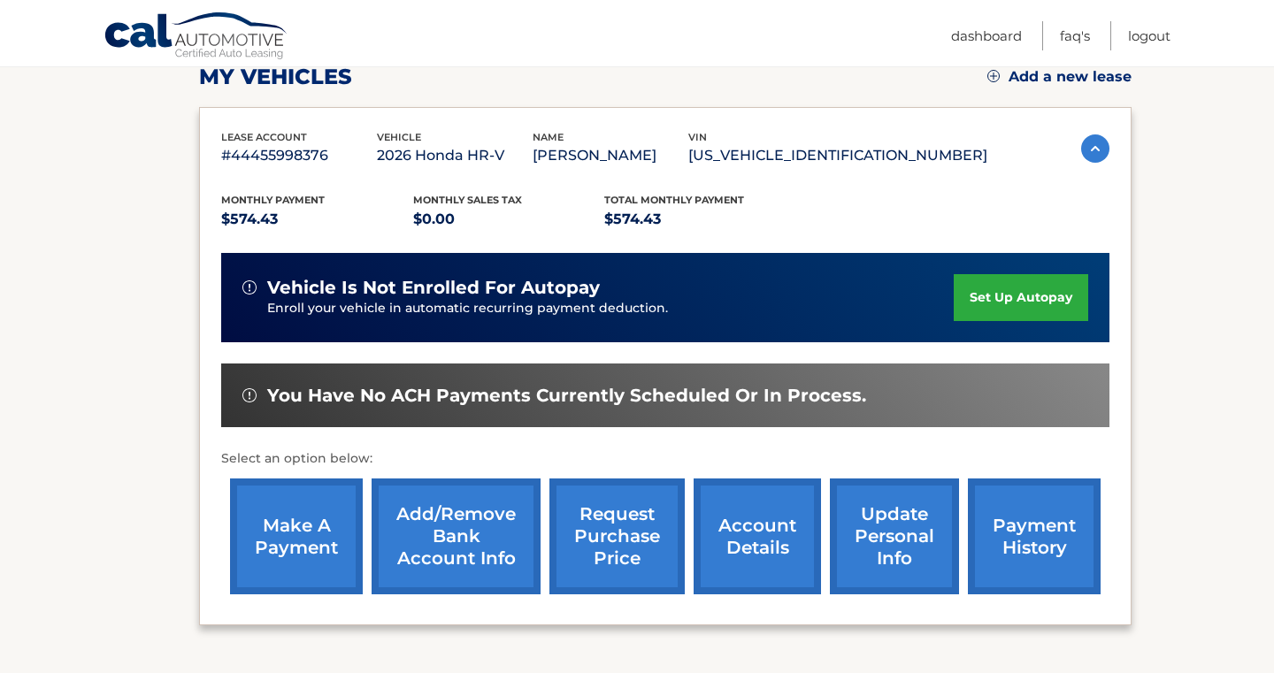
scroll to position [261, 0]
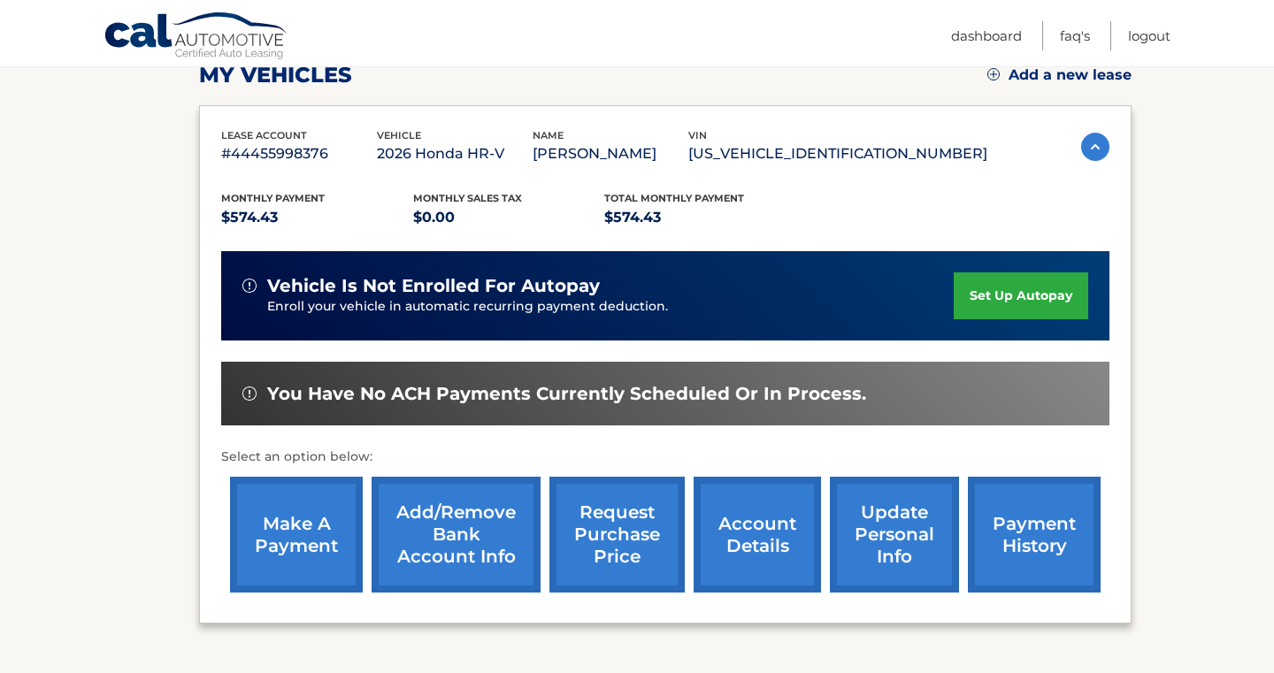
click at [1035, 531] on link "payment history" at bounding box center [1034, 535] width 133 height 116
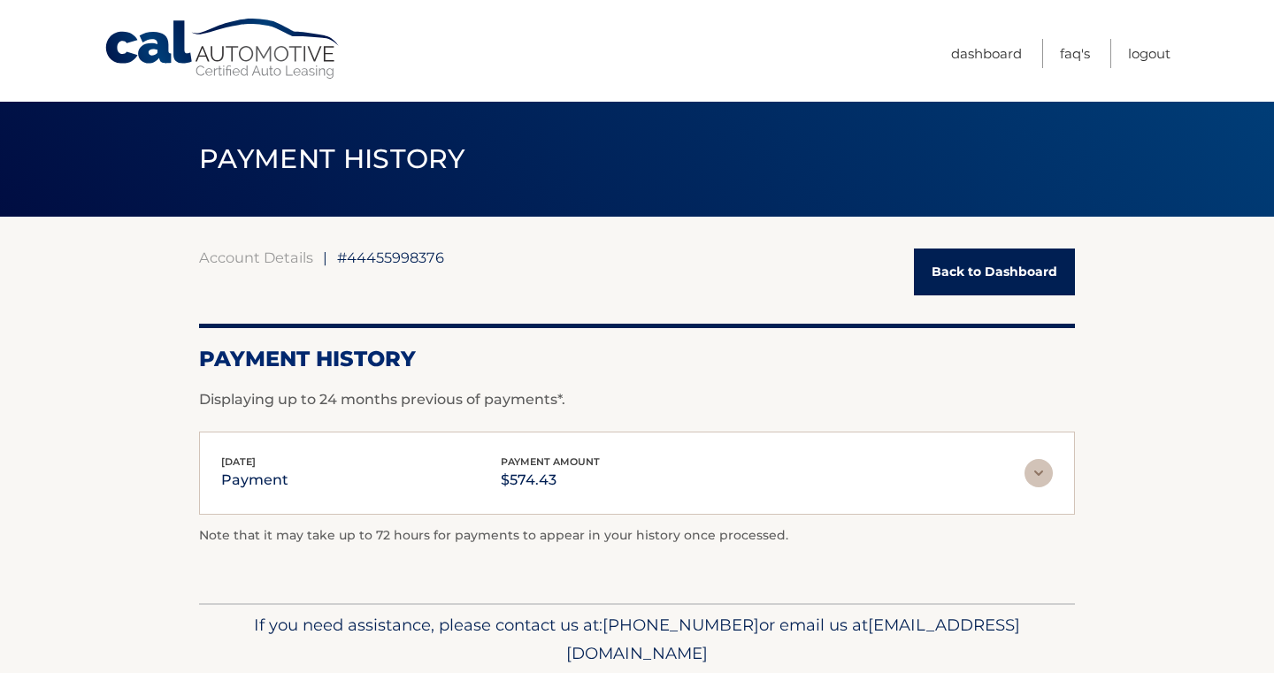
click at [1039, 473] on img at bounding box center [1038, 473] width 28 height 28
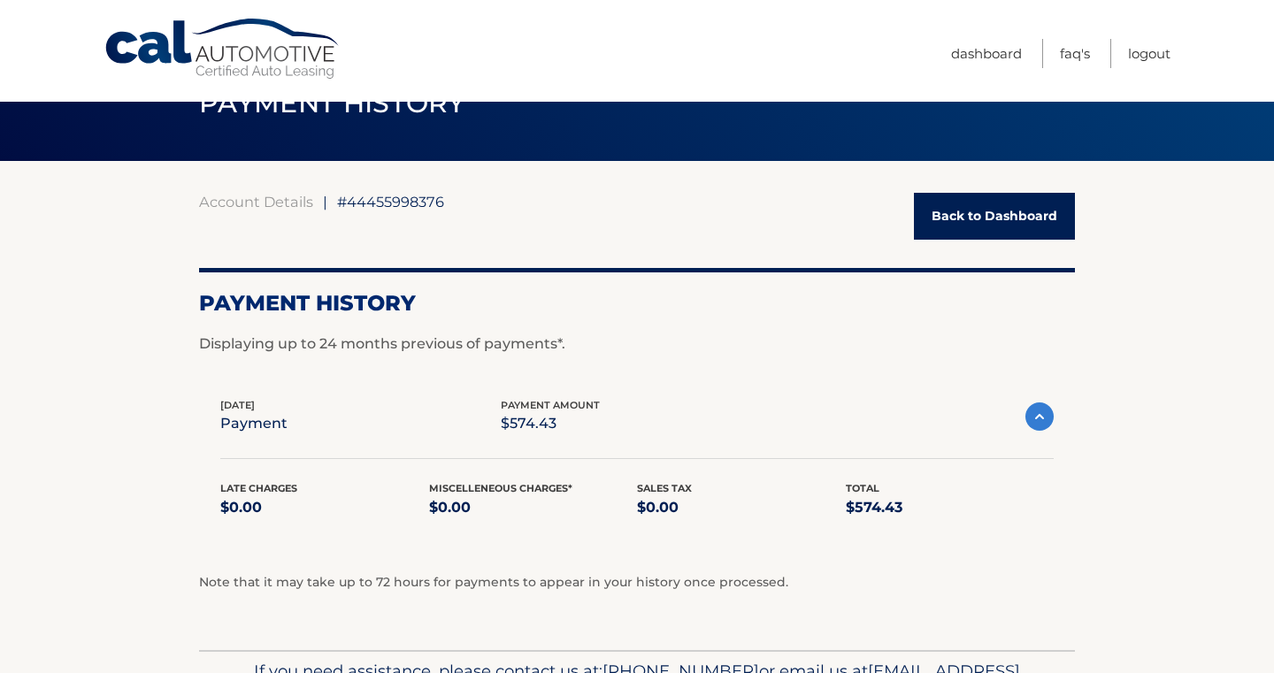
scroll to position [51, 0]
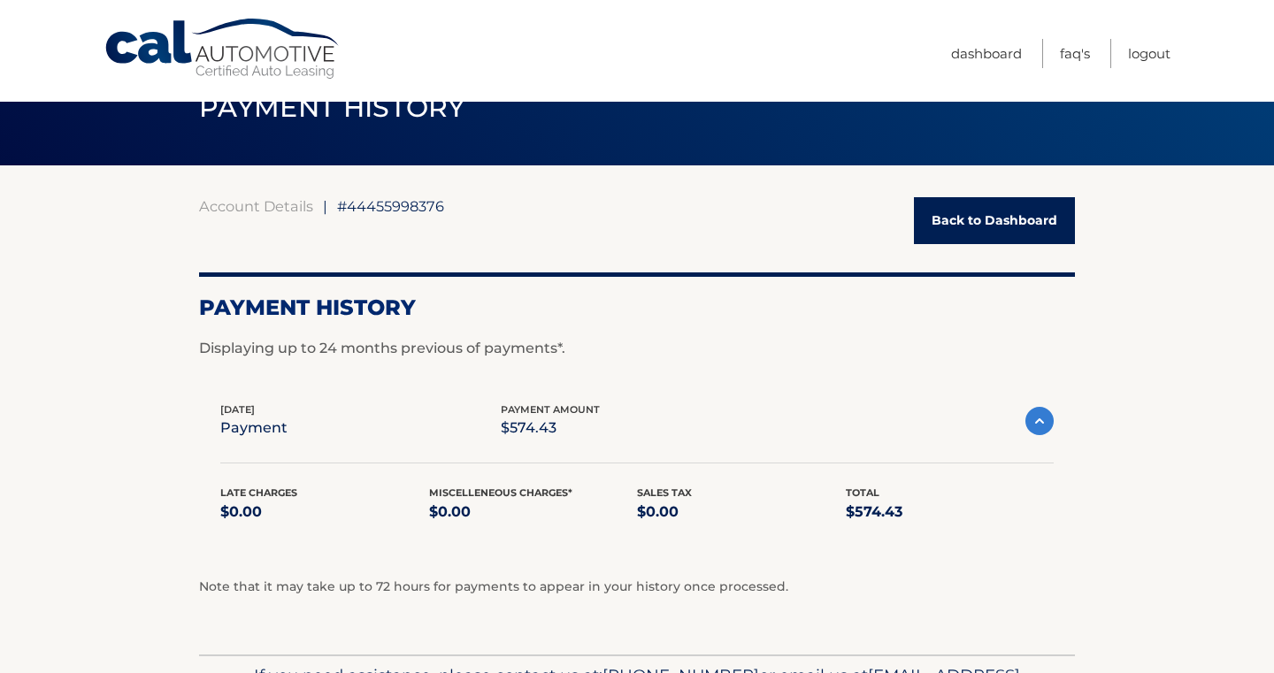
click at [226, 62] on link "Cal Automotive" at bounding box center [222, 49] width 239 height 63
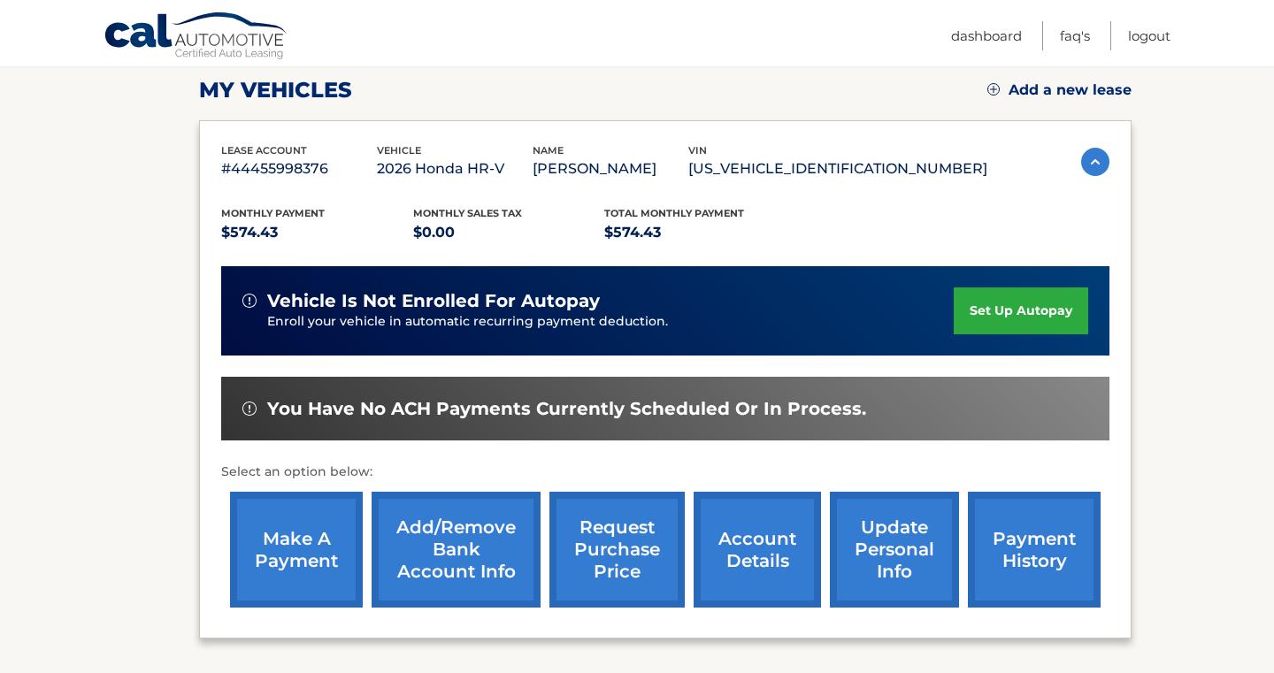
scroll to position [258, 0]
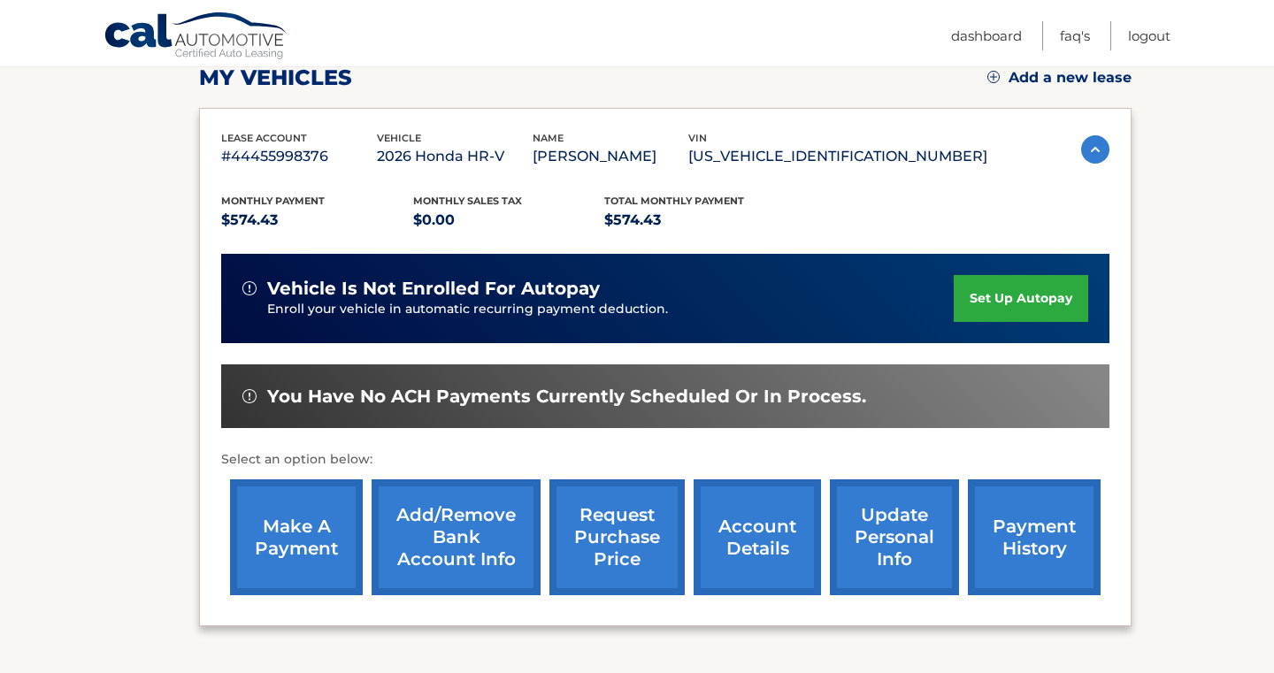
click at [755, 539] on link "account details" at bounding box center [757, 537] width 127 height 116
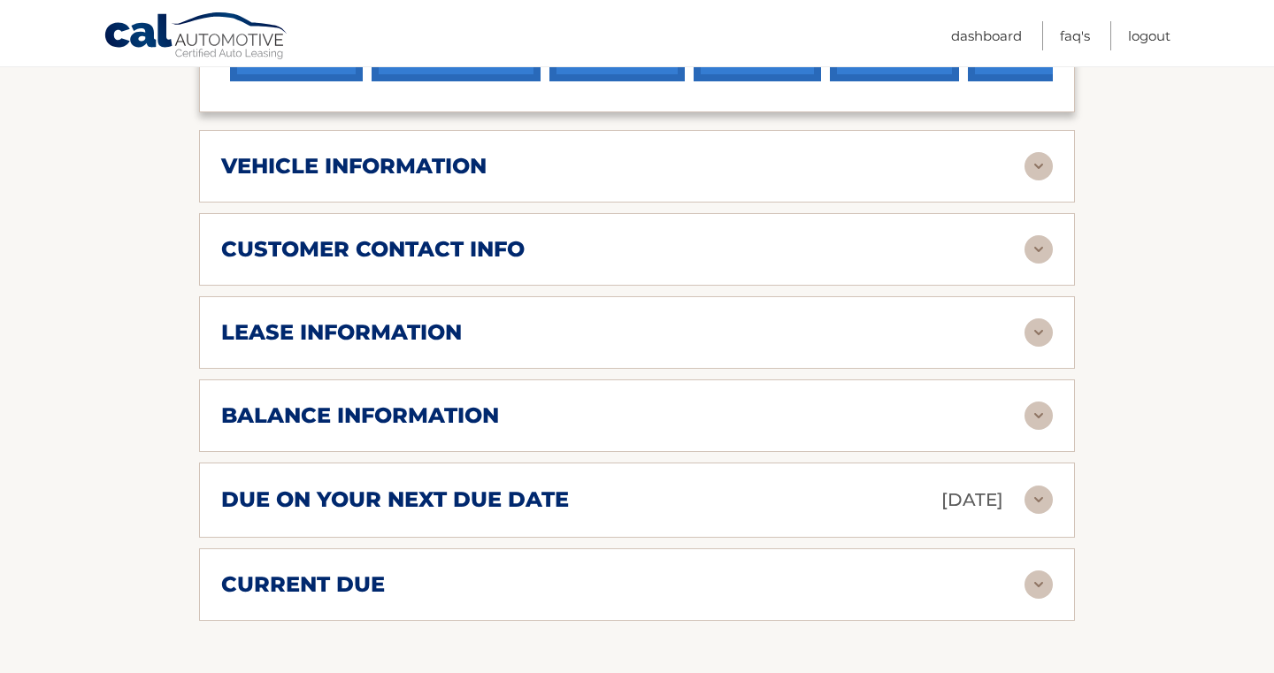
scroll to position [810, 0]
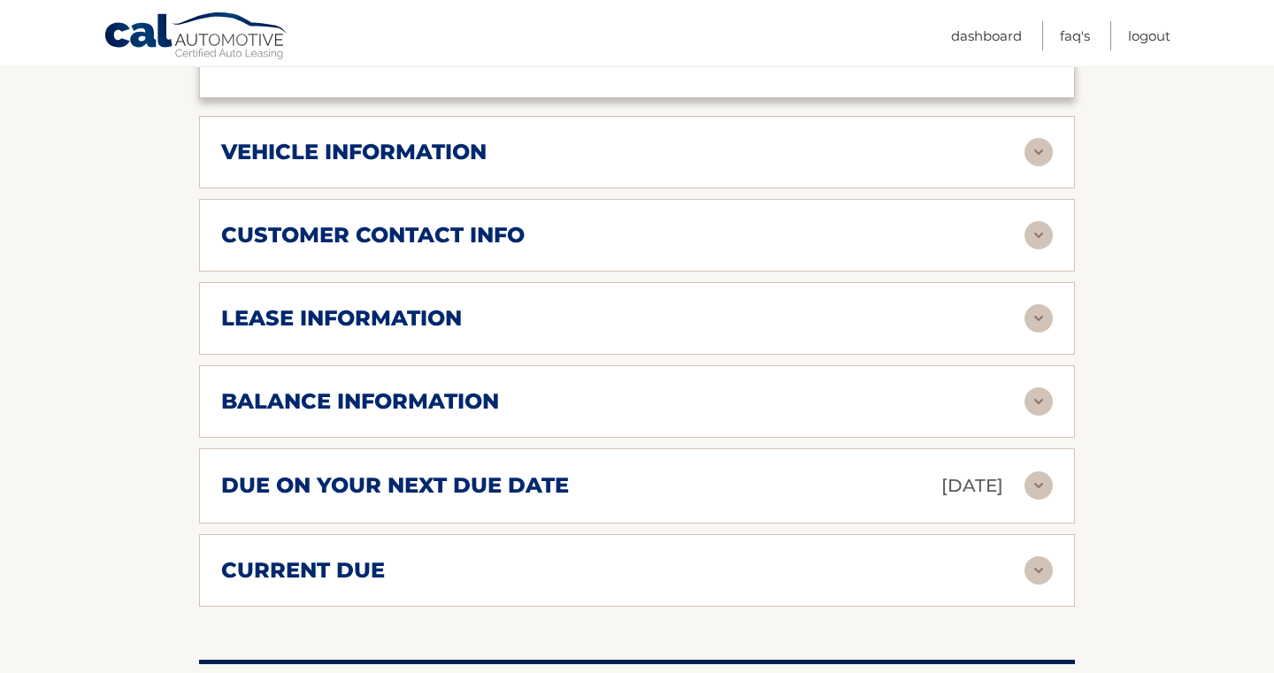
click at [1031, 564] on img at bounding box center [1038, 570] width 28 height 28
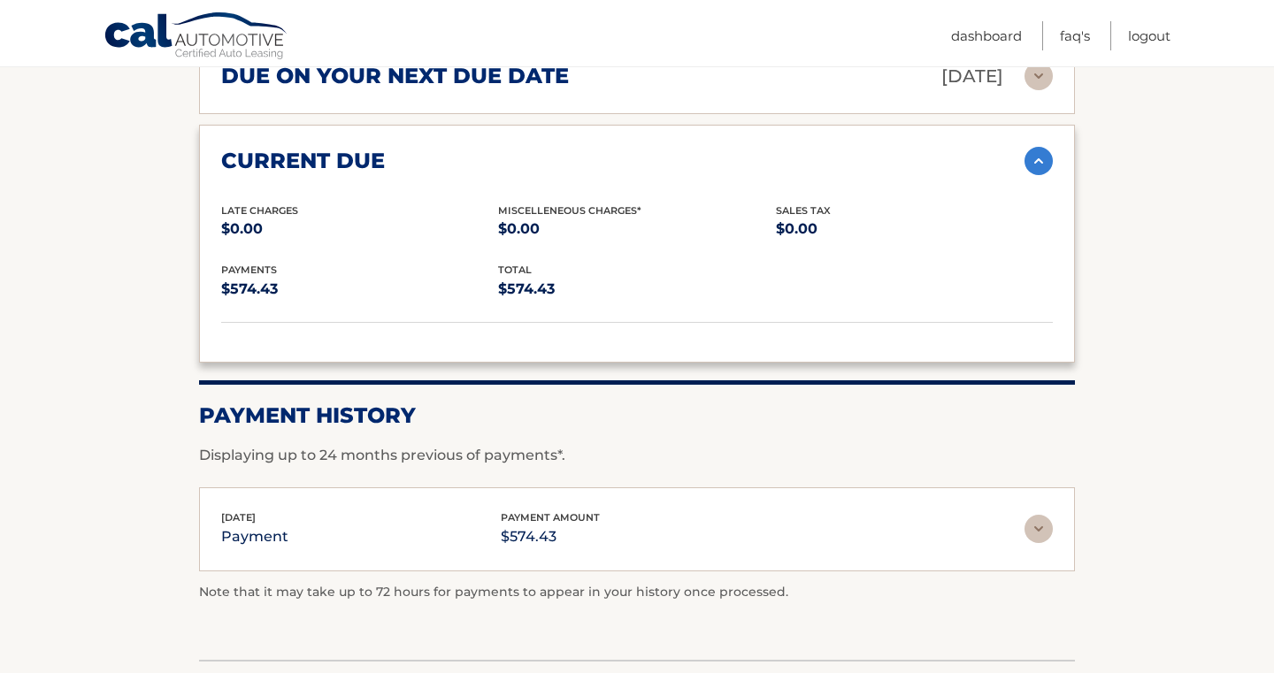
scroll to position [1221, 0]
click at [1046, 168] on img at bounding box center [1038, 160] width 28 height 28
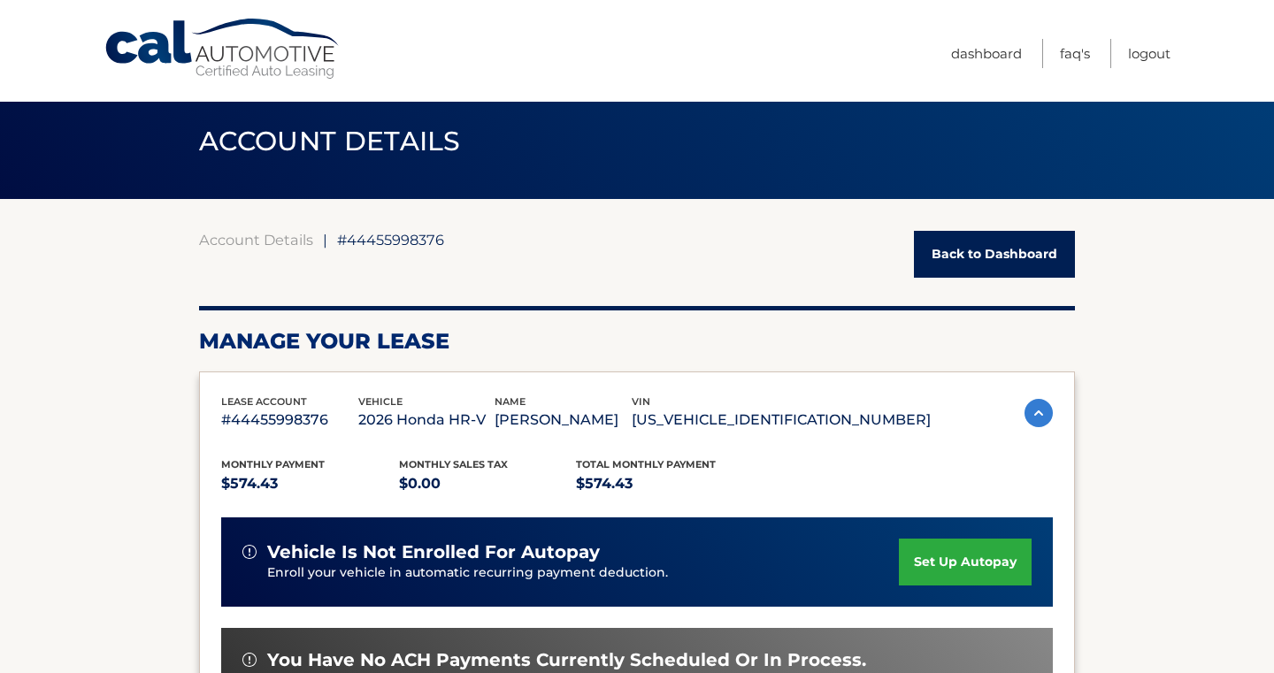
scroll to position [0, 0]
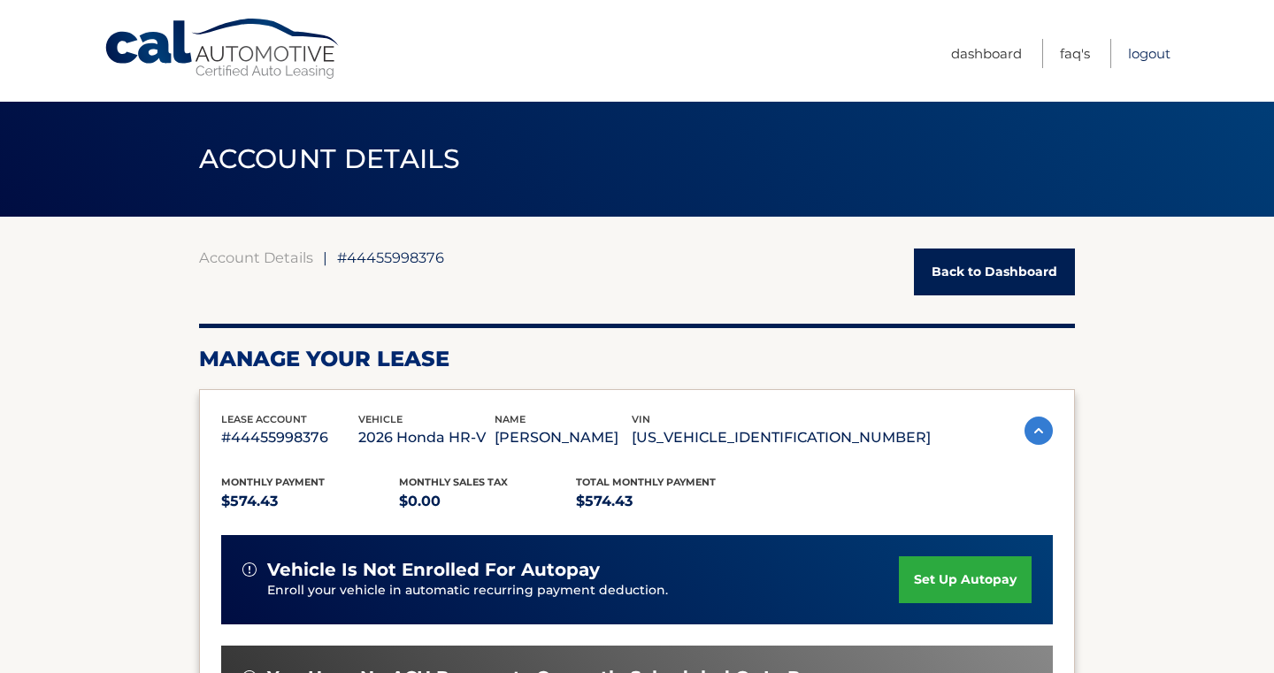
click at [1146, 59] on link "Logout" at bounding box center [1149, 53] width 42 height 29
